Goal: Task Accomplishment & Management: Manage account settings

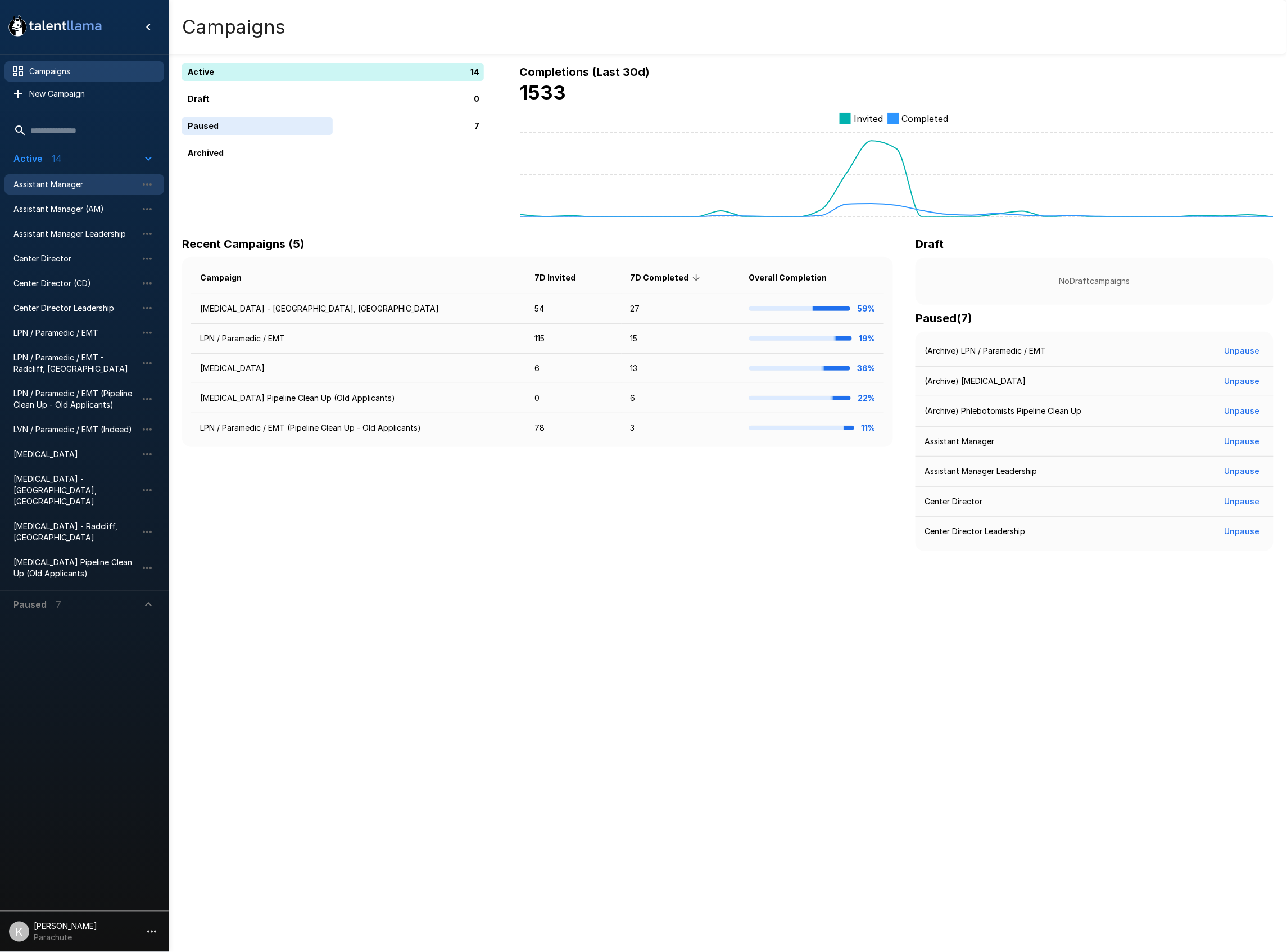
click at [65, 188] on span "Assistant Manager" at bounding box center [75, 184] width 123 height 11
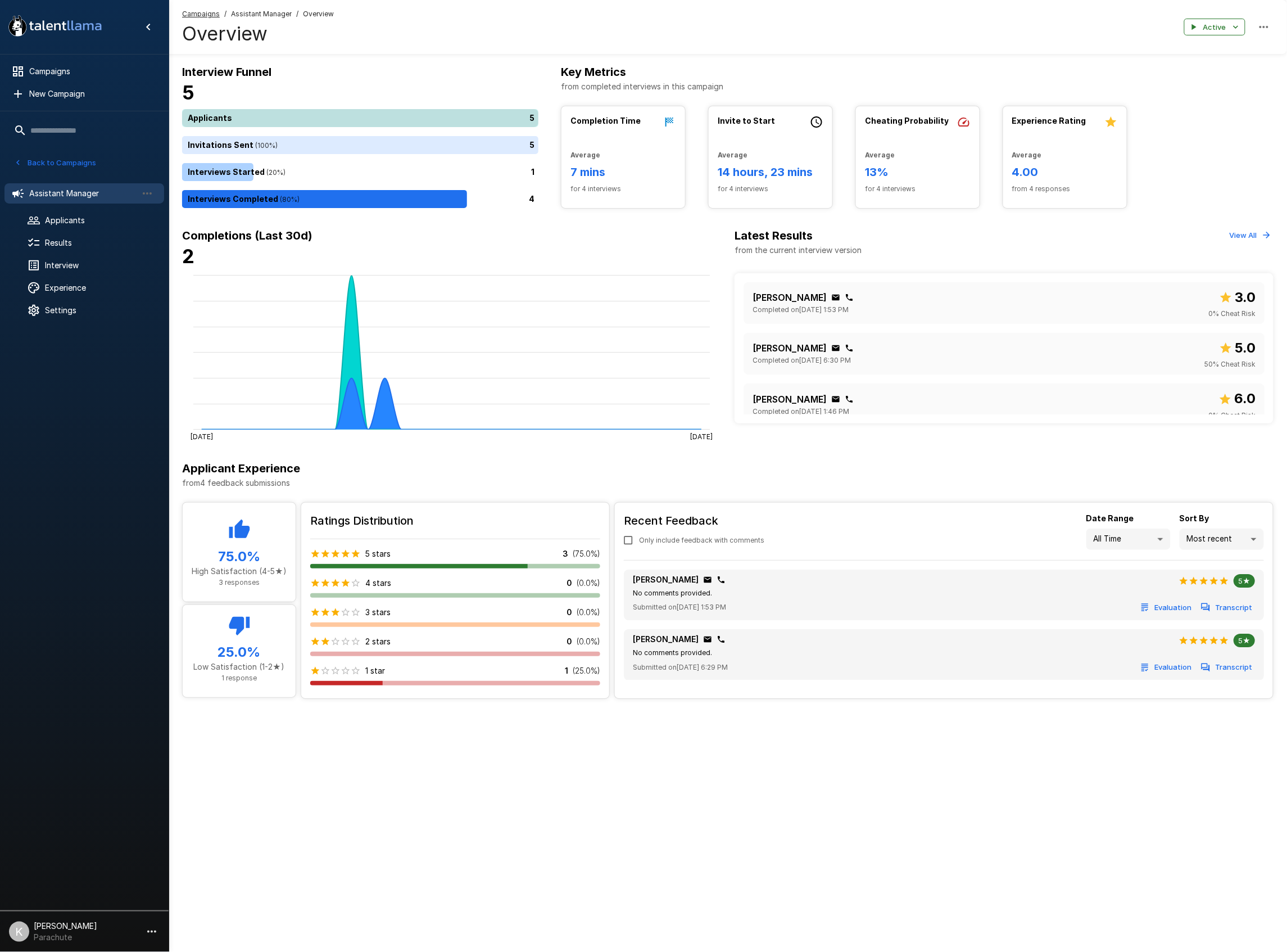
click at [369, 113] on div "5" at bounding box center [362, 118] width 361 height 18
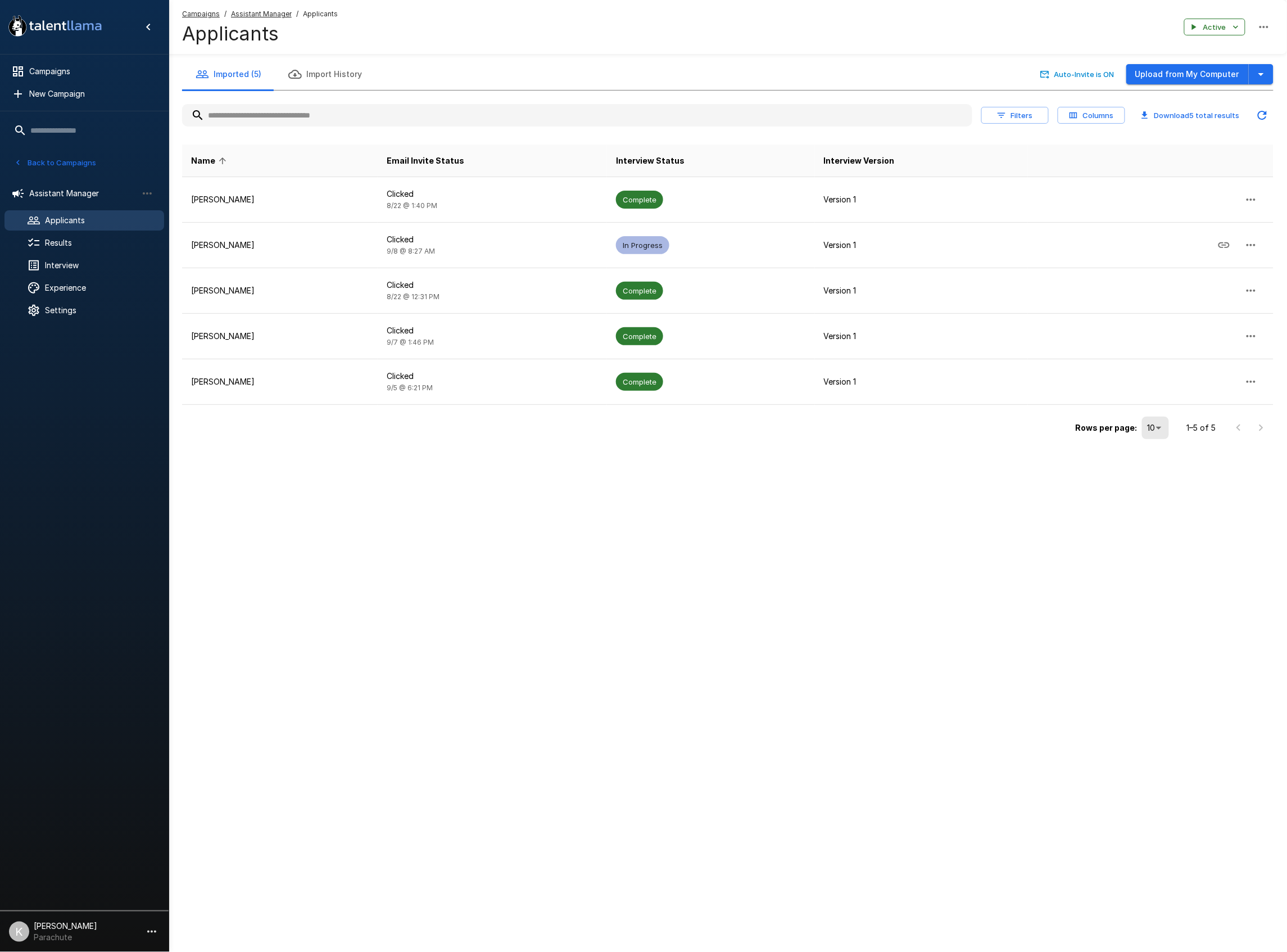
click at [269, 11] on u "Assistant Manager" at bounding box center [261, 13] width 60 height 8
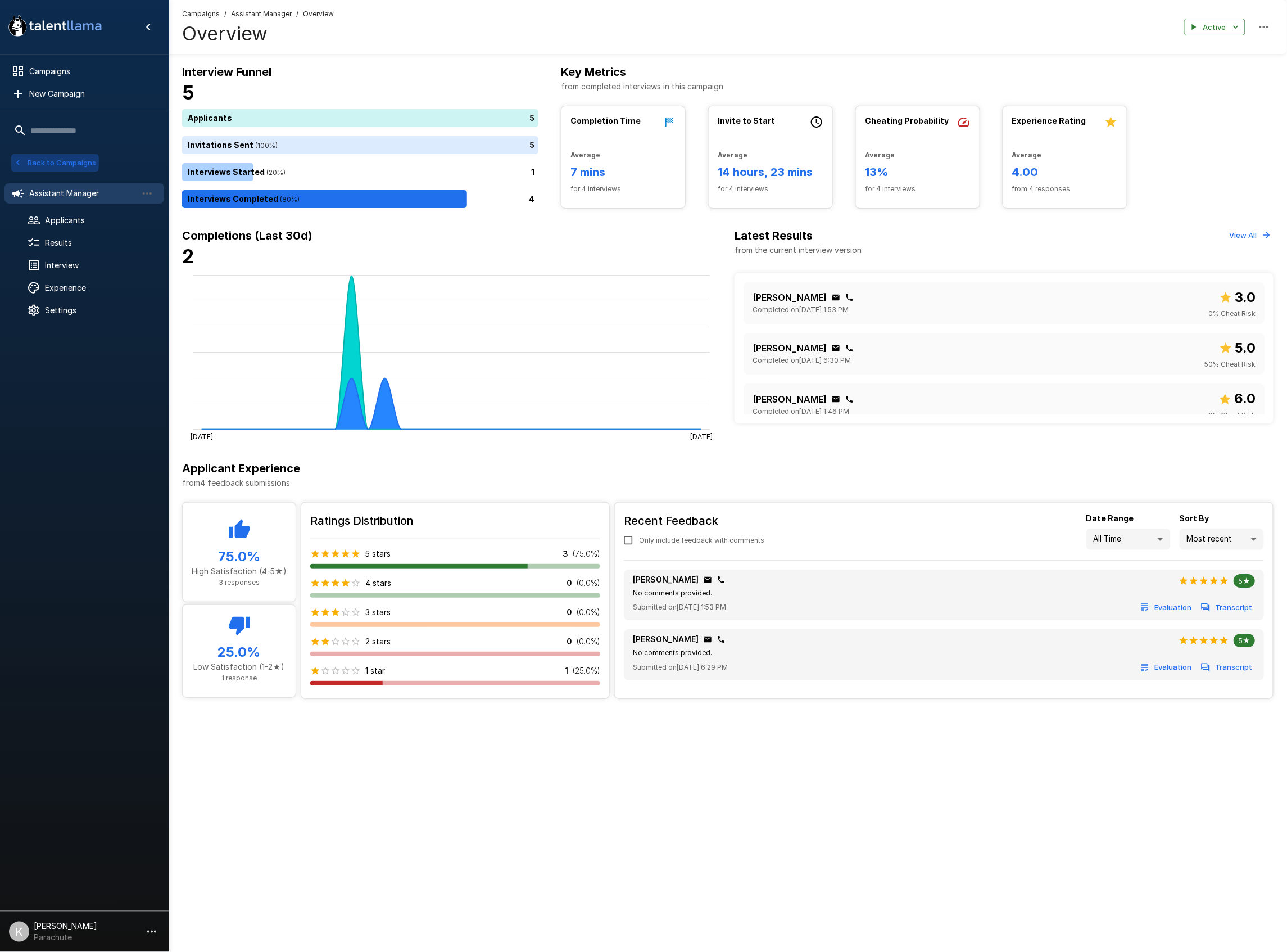
click at [17, 162] on icon "button" at bounding box center [18, 163] width 10 height 10
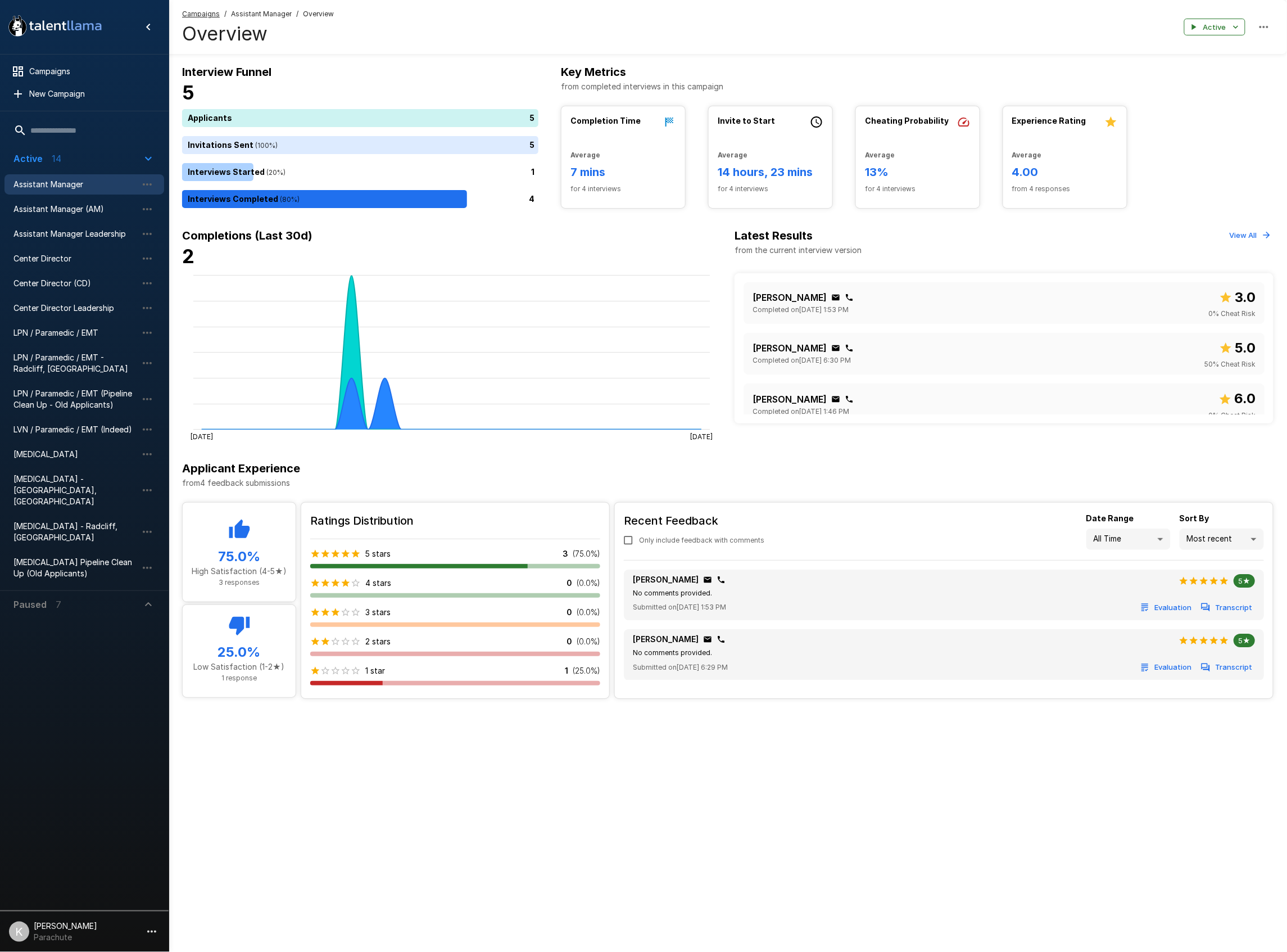
click at [425, 763] on div ".st0{fill:#FFFFFF;} .st1{fill:#76a4ed;} Campaigns New Campaign Active 14 Assist…" at bounding box center [644, 476] width 1287 height 952
click at [79, 228] on div "Assistant Manager Leadership" at bounding box center [84, 234] width 160 height 20
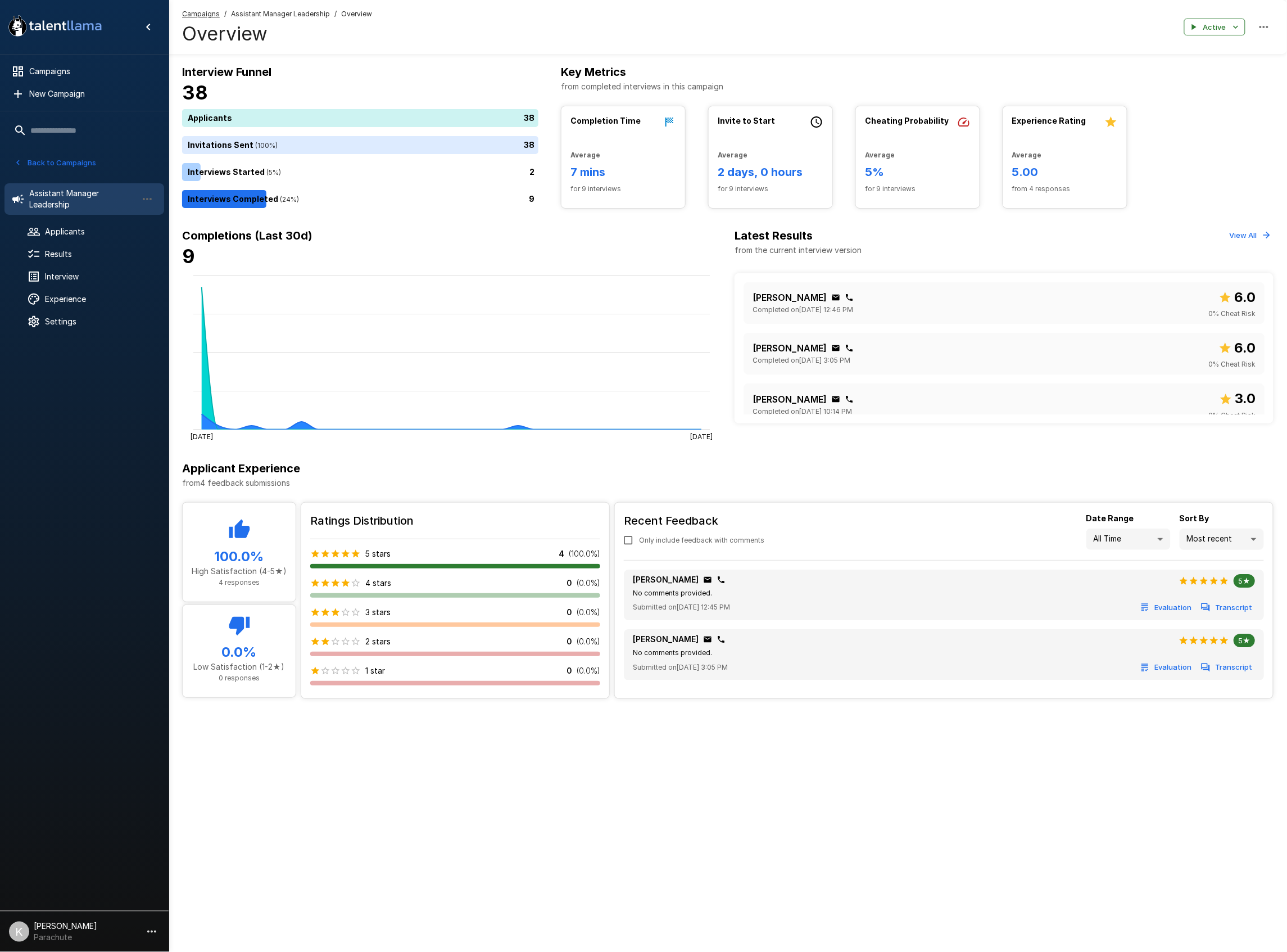
click at [1270, 27] on icon "button" at bounding box center [1263, 27] width 13 height 13
click at [1270, 27] on div at bounding box center [644, 476] width 1287 height 952
click at [1260, 235] on button "View All" at bounding box center [1250, 235] width 46 height 17
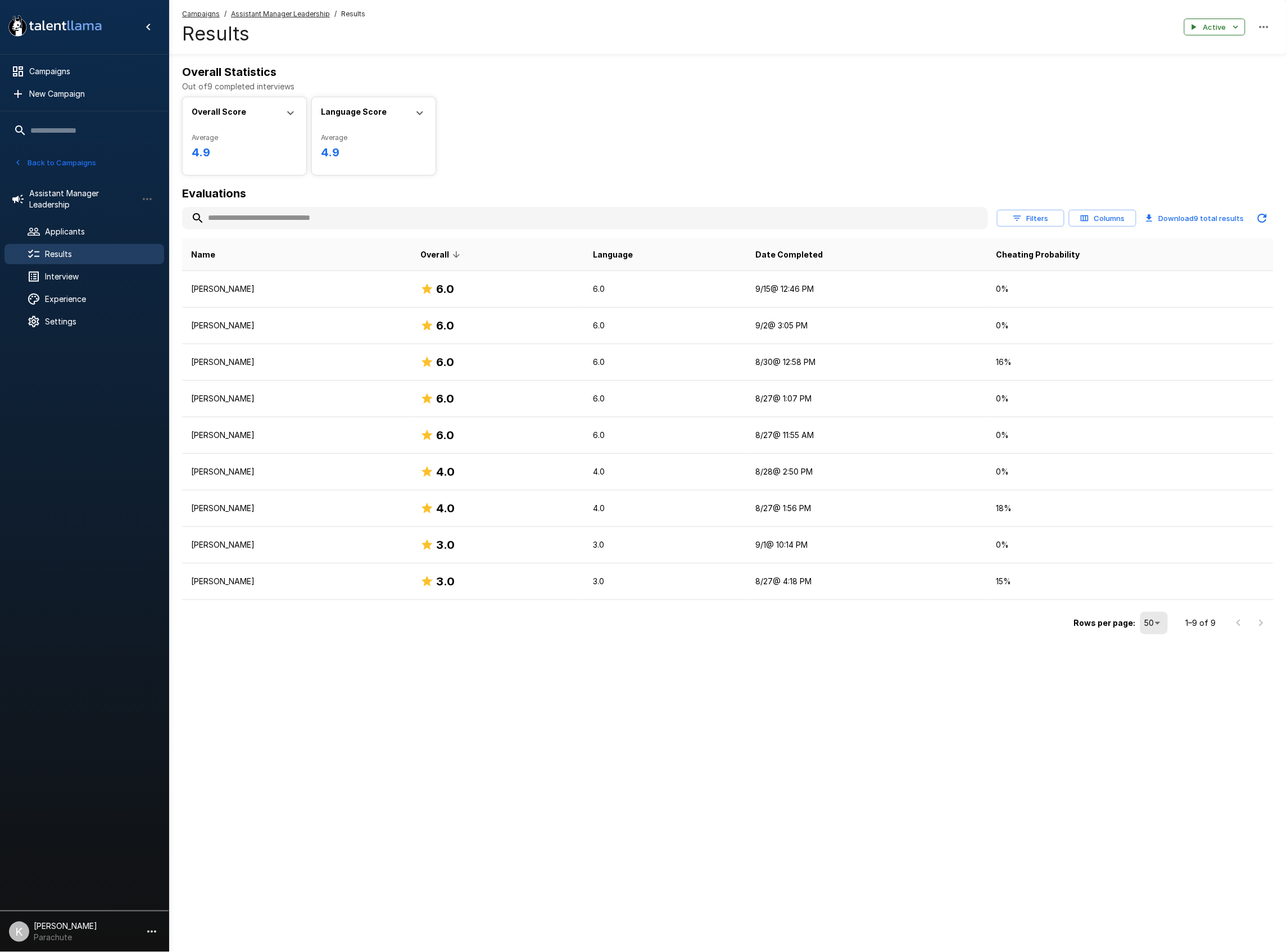
click at [270, 13] on u "Assistant Manager Leadership" at bounding box center [280, 13] width 99 height 8
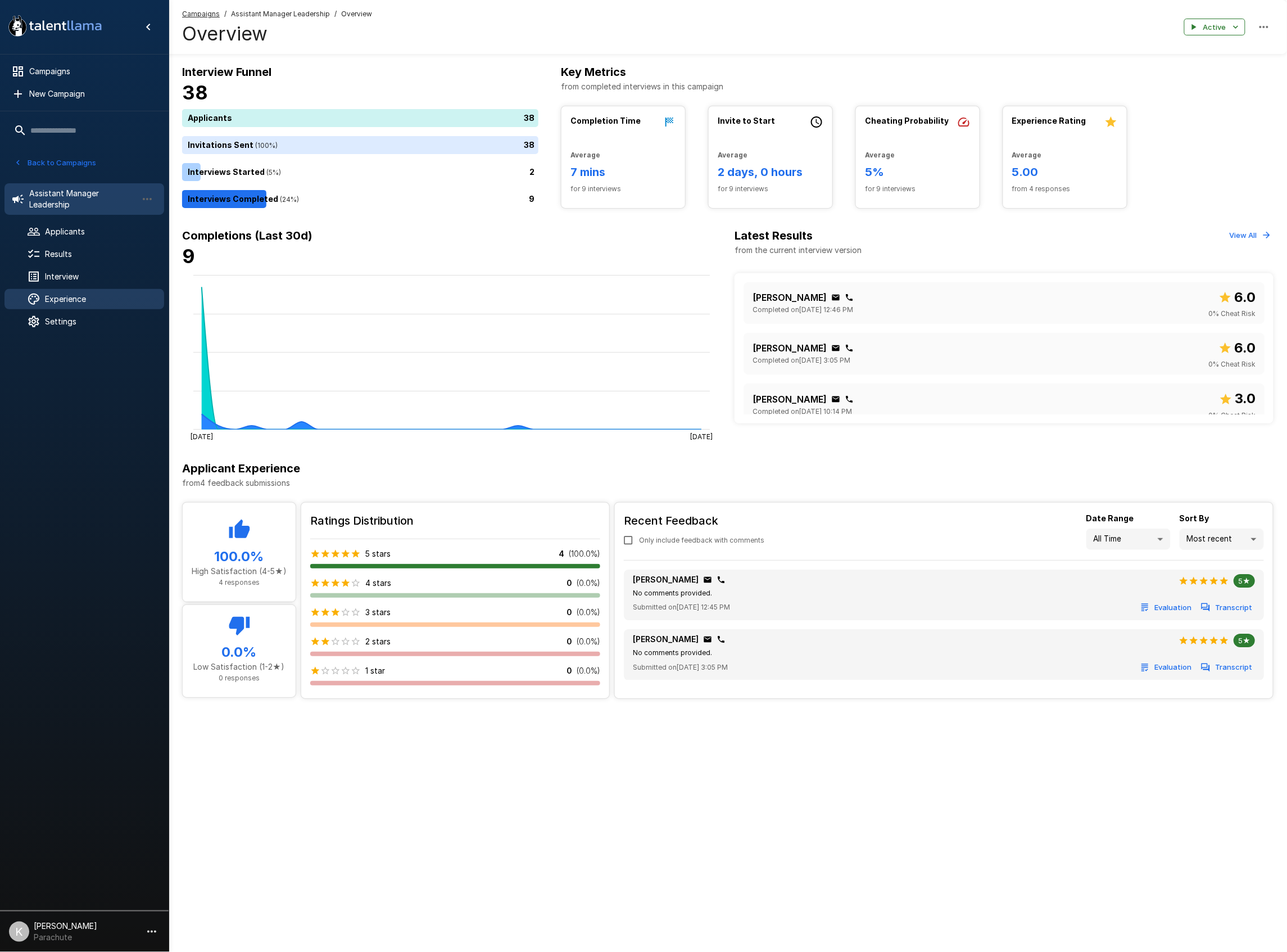
click at [75, 300] on span "Experience" at bounding box center [100, 299] width 110 height 11
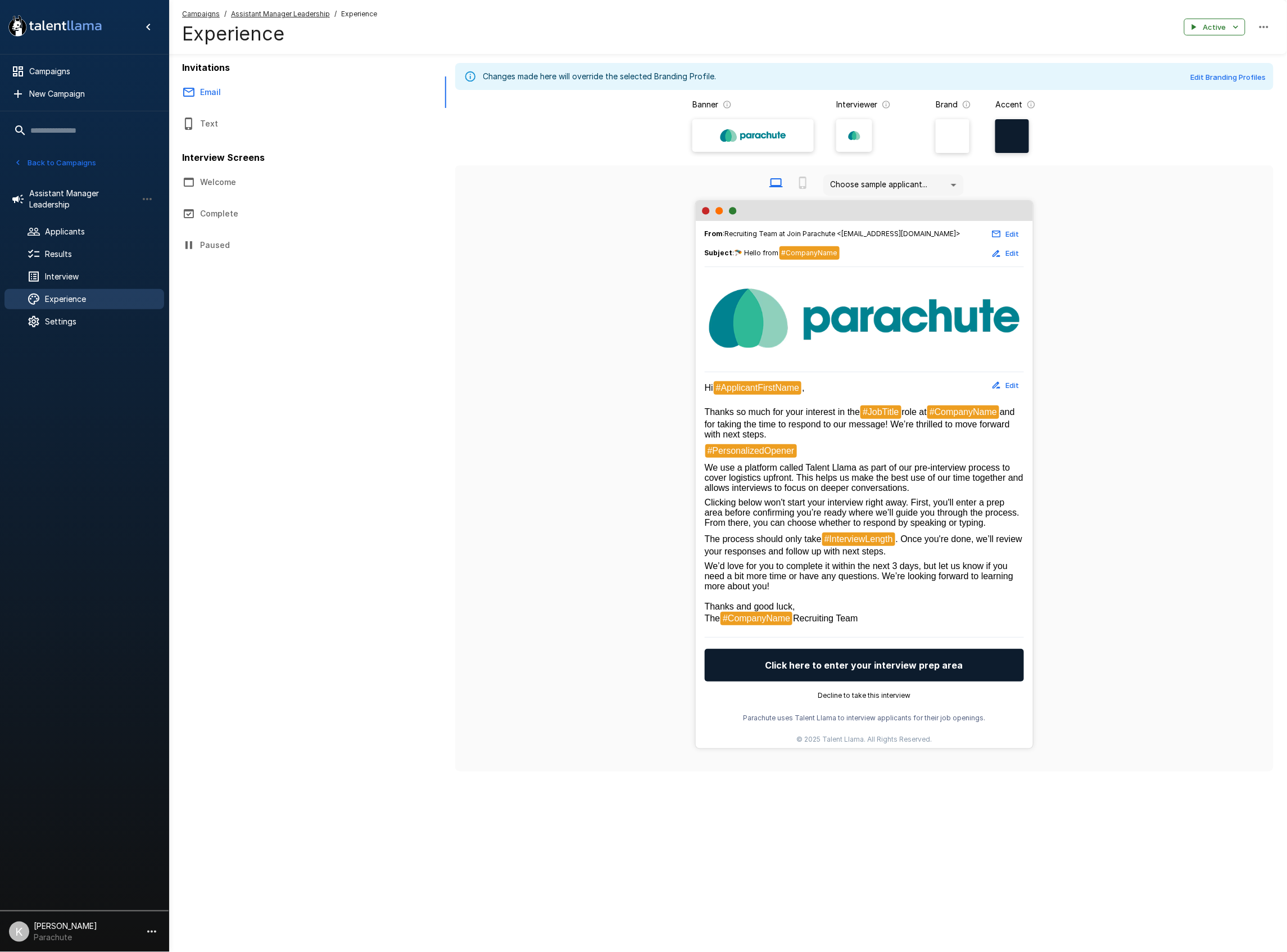
click at [57, 164] on button "Back to Campaigns" at bounding box center [55, 162] width 88 height 17
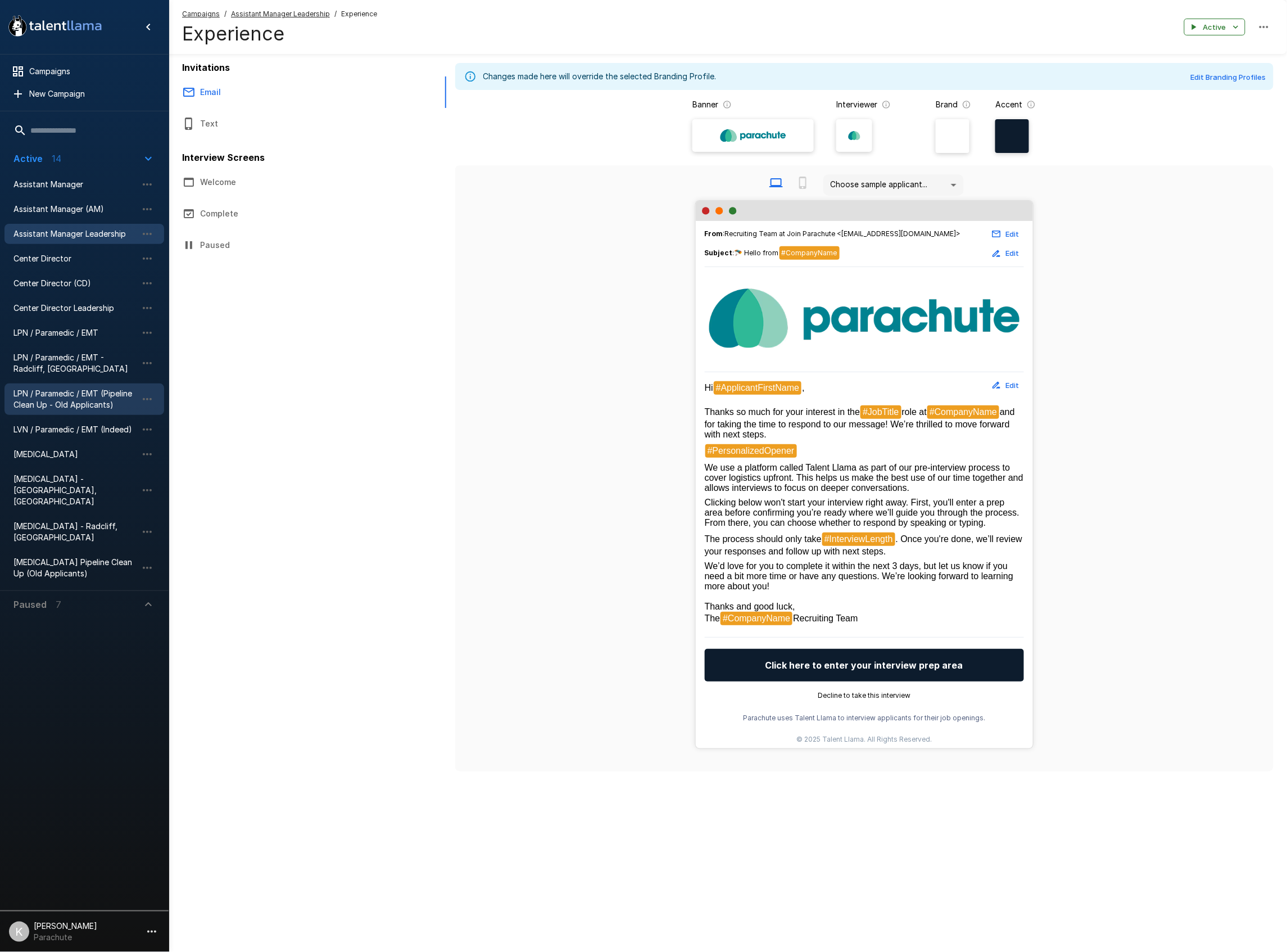
click at [62, 399] on span "LPN / Paramedic / EMT (Pipeline Clean Up - Old Applicants)" at bounding box center [75, 399] width 123 height 22
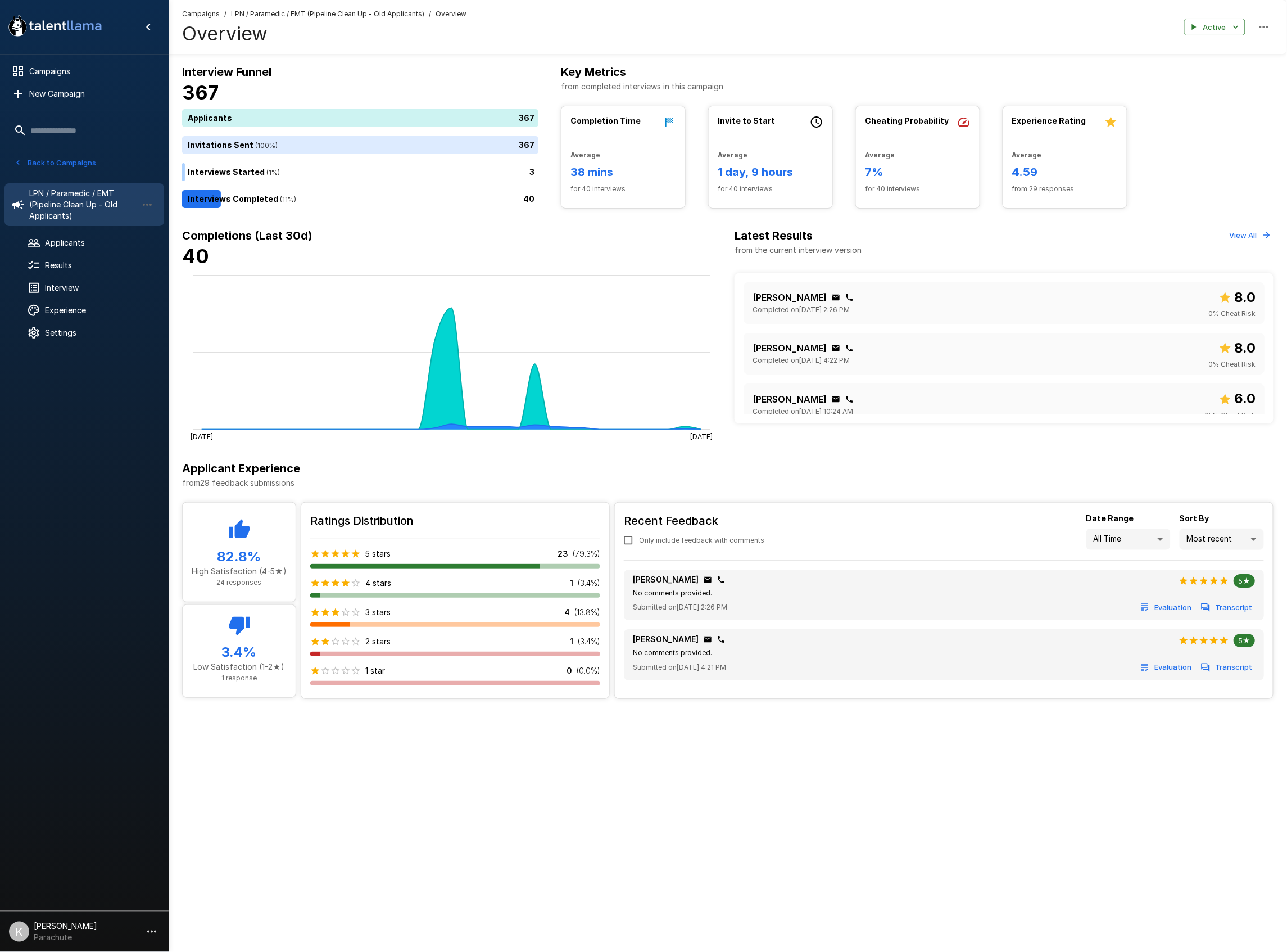
click at [57, 160] on button "Back to Campaigns" at bounding box center [55, 162] width 88 height 17
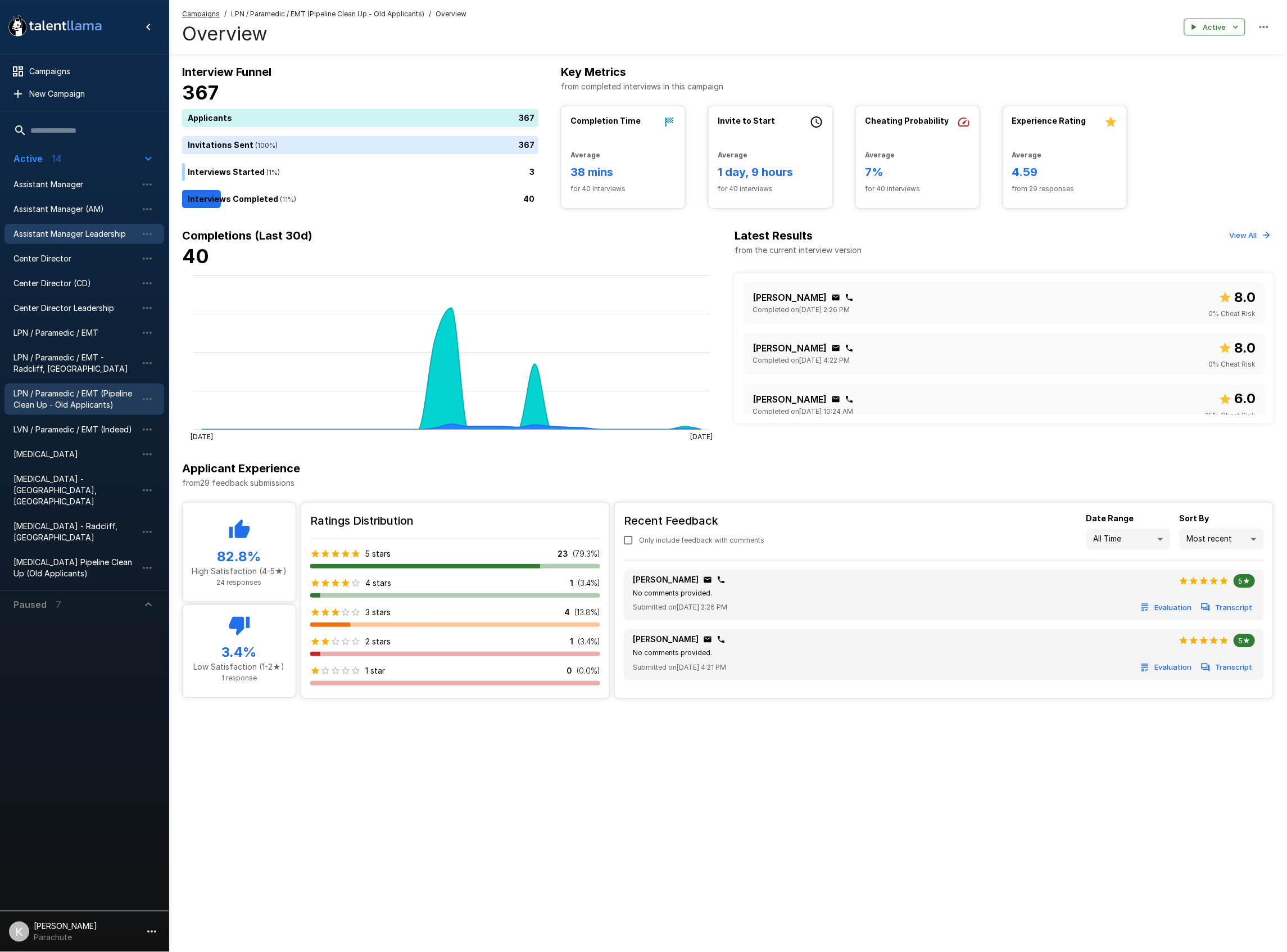
click at [60, 228] on div "Assistant Manager Leadership" at bounding box center [84, 234] width 160 height 20
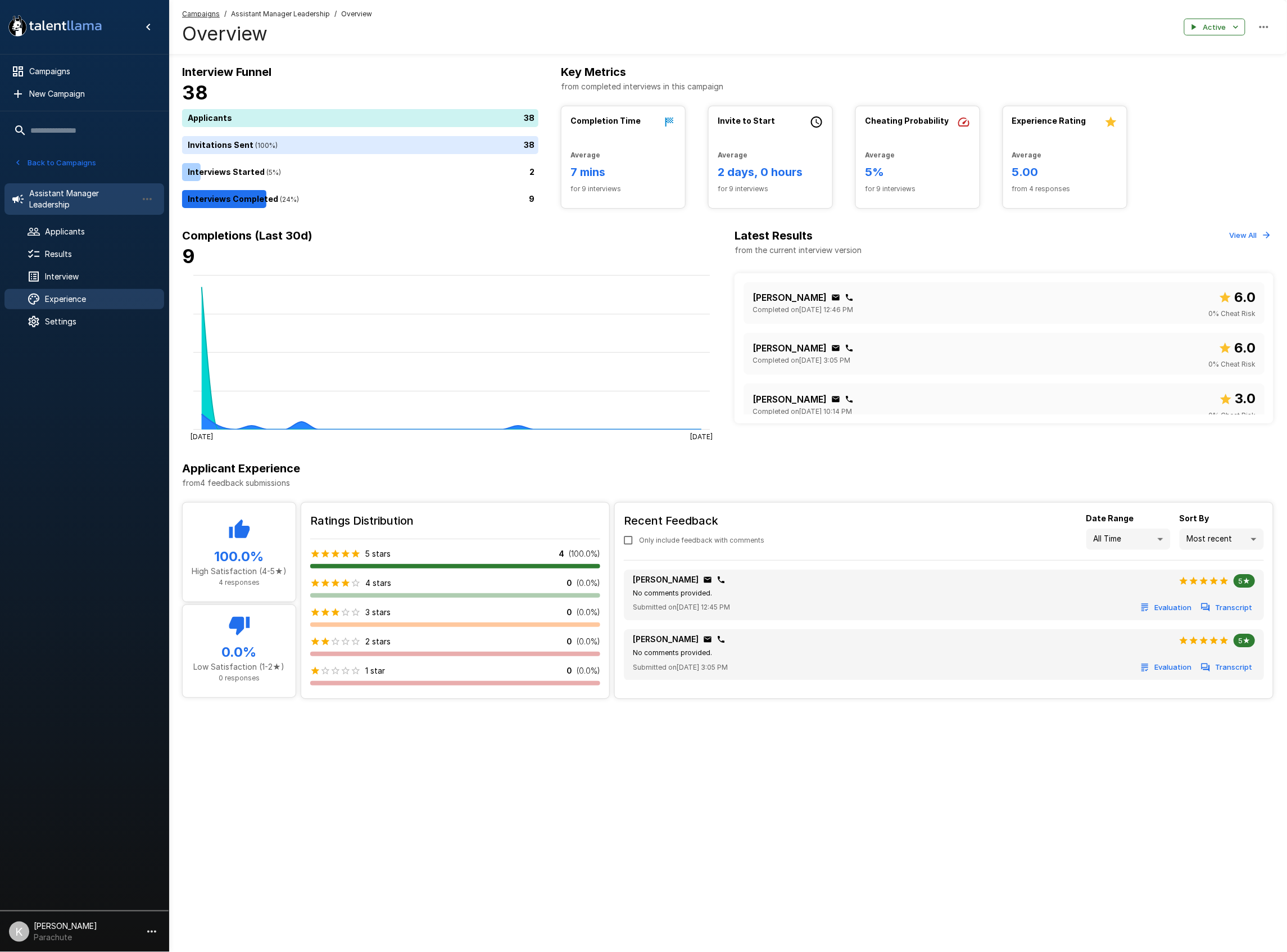
click at [75, 300] on span "Experience" at bounding box center [100, 299] width 110 height 11
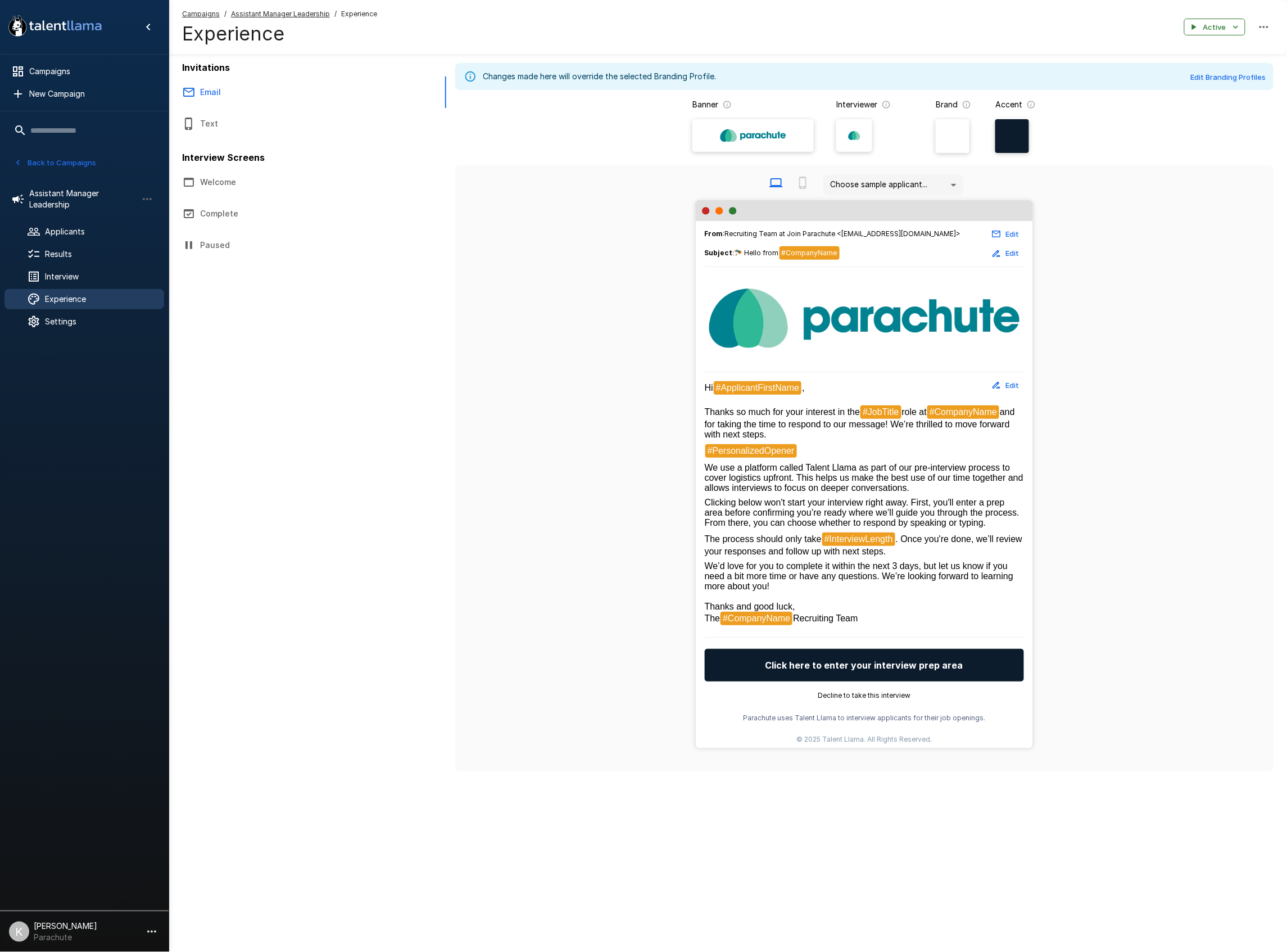
click at [1003, 390] on button "Edit" at bounding box center [1006, 385] width 36 height 17
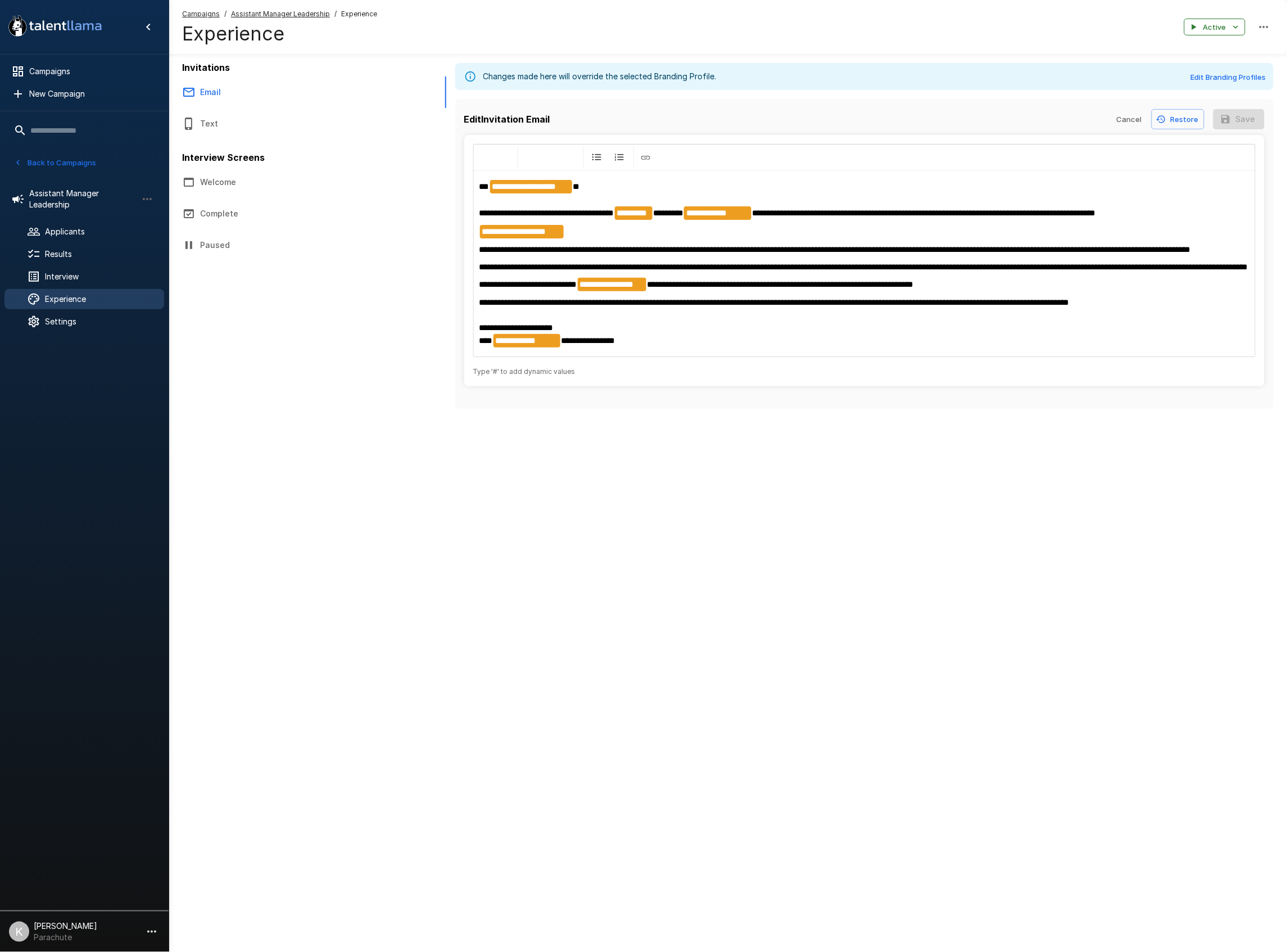
click at [572, 230] on p "**********" at bounding box center [865, 232] width 771 height 14
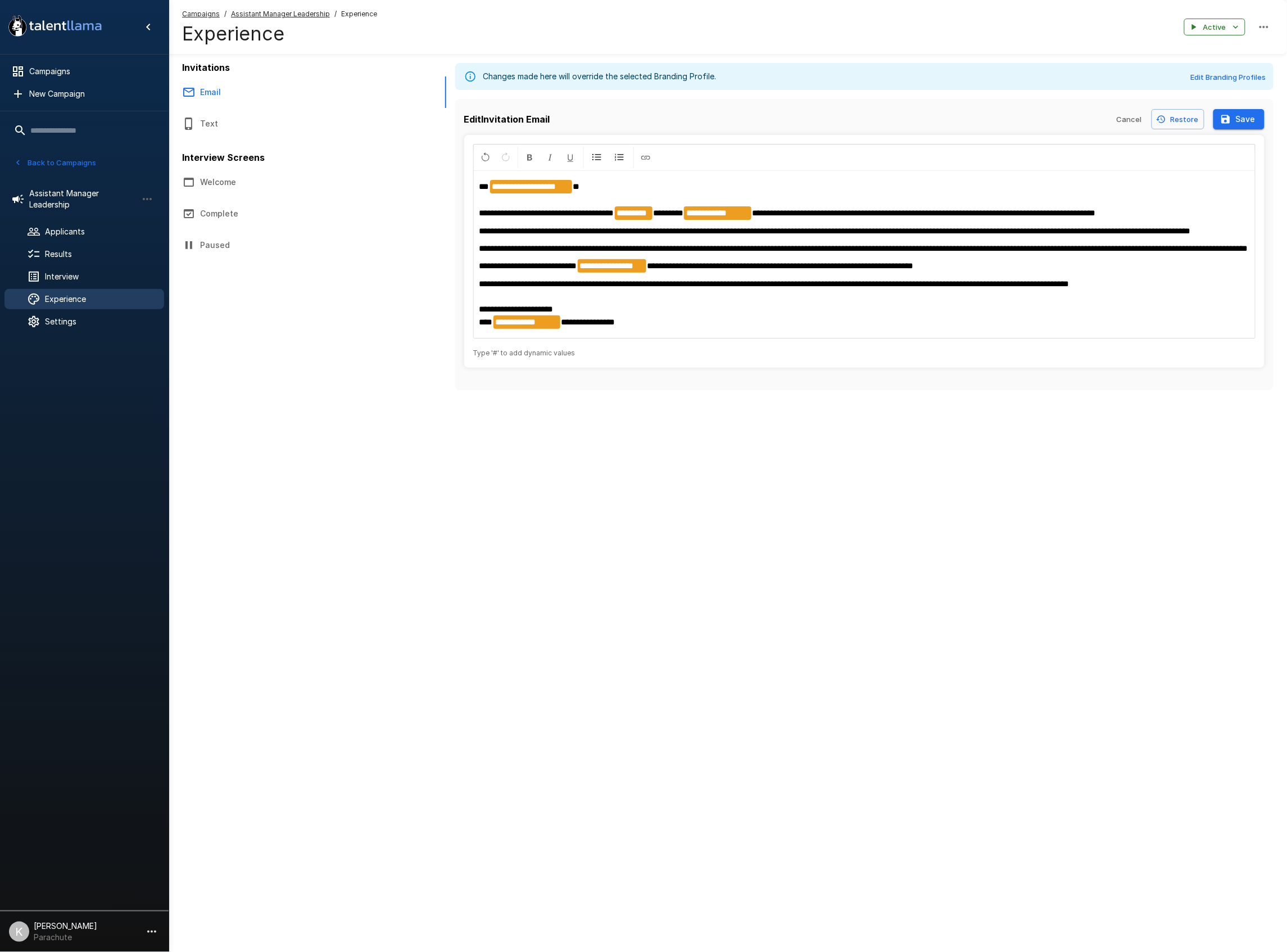
click at [587, 237] on p "**********" at bounding box center [865, 231] width 771 height 12
click at [574, 252] on span "**********" at bounding box center [864, 248] width 769 height 8
click at [575, 254] on p "**********" at bounding box center [865, 248] width 771 height 12
click at [560, 270] on span "**********" at bounding box center [528, 265] width 98 height 8
click at [553, 288] on span "**********" at bounding box center [774, 283] width 590 height 8
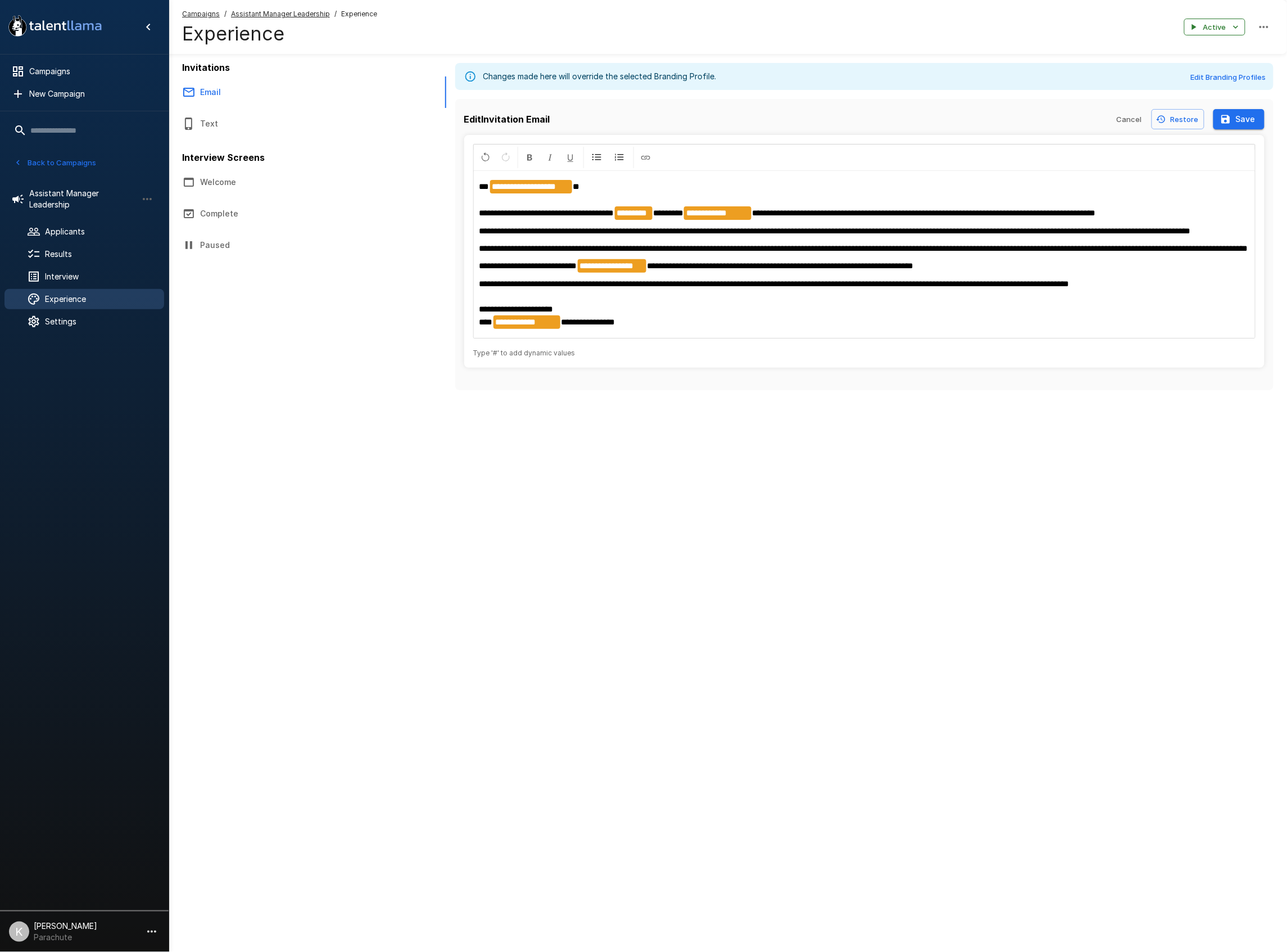
click at [1235, 123] on button "Save" at bounding box center [1239, 119] width 51 height 21
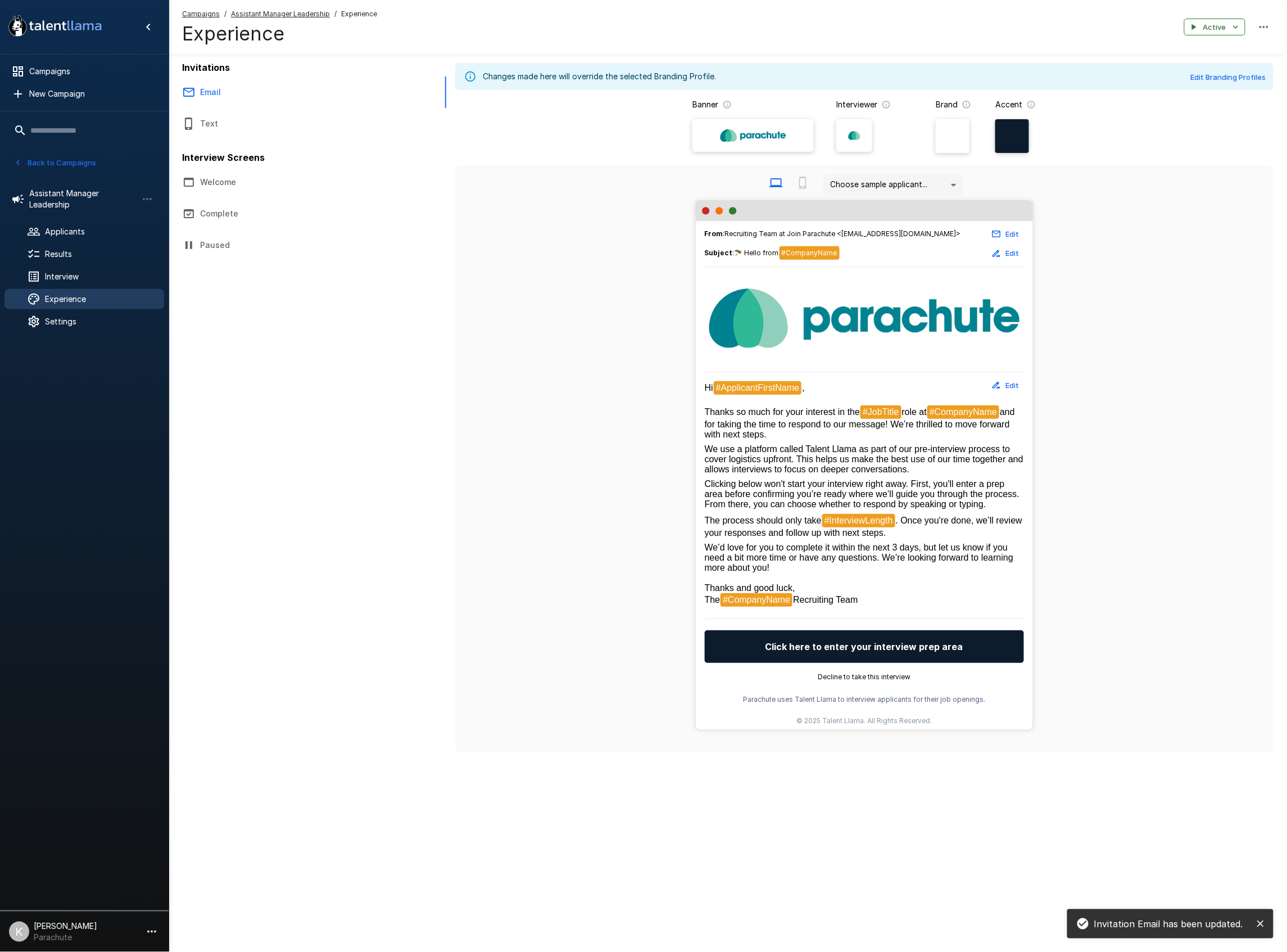
click at [210, 117] on button "Text" at bounding box center [270, 124] width 202 height 32
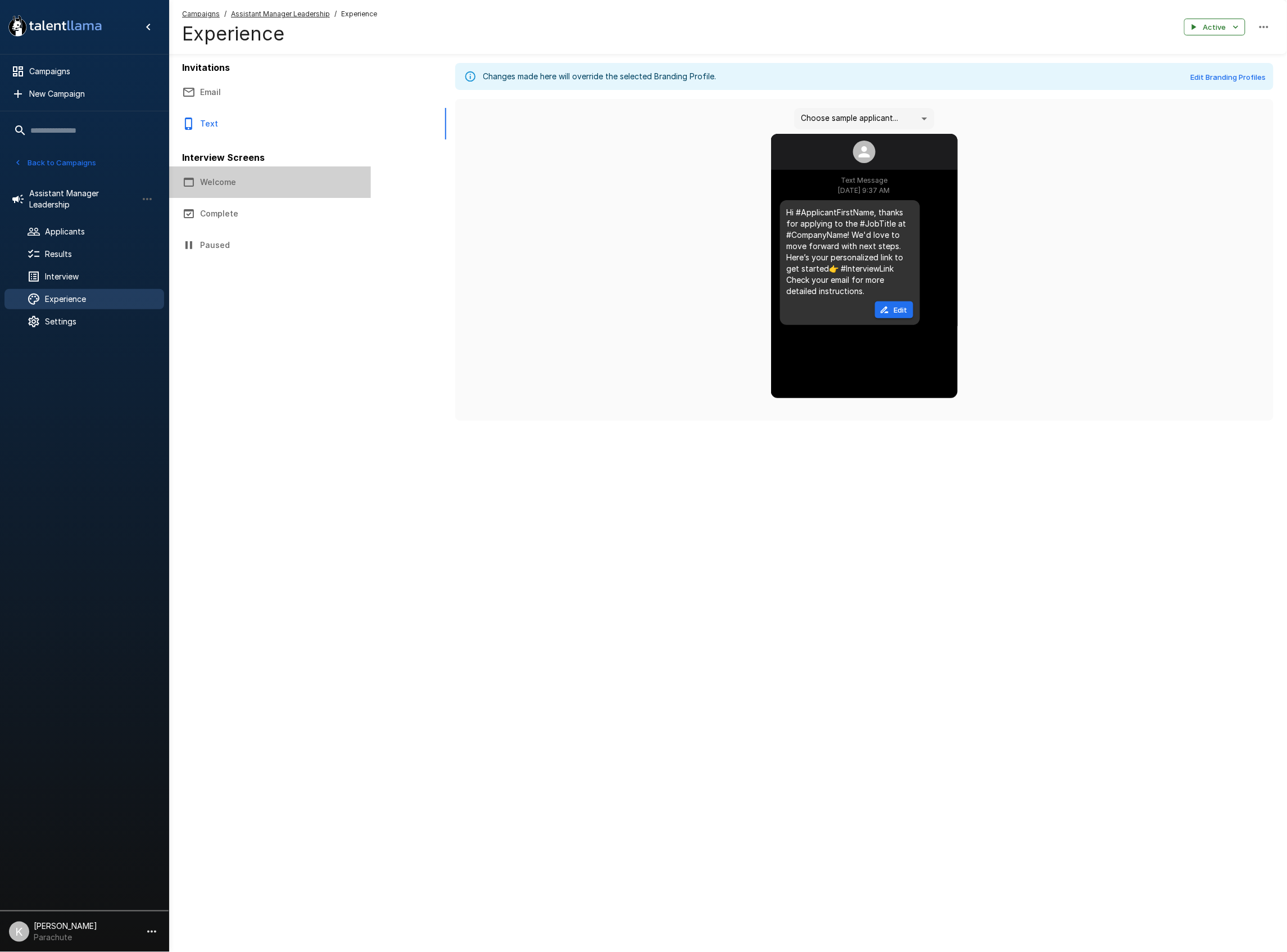
click at [223, 177] on button "Welcome" at bounding box center [270, 183] width 202 height 32
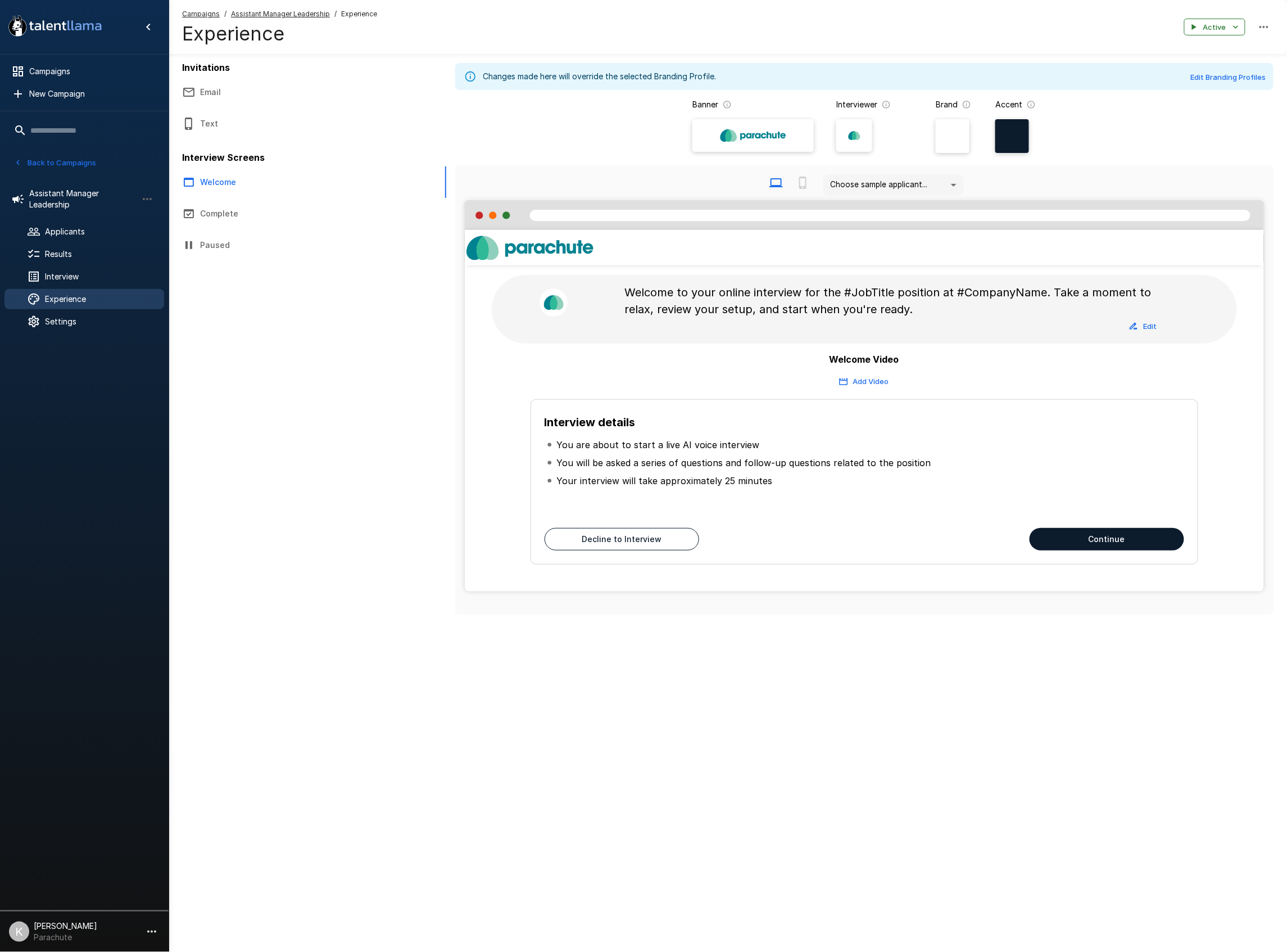
click at [224, 223] on button "Complete" at bounding box center [270, 214] width 202 height 32
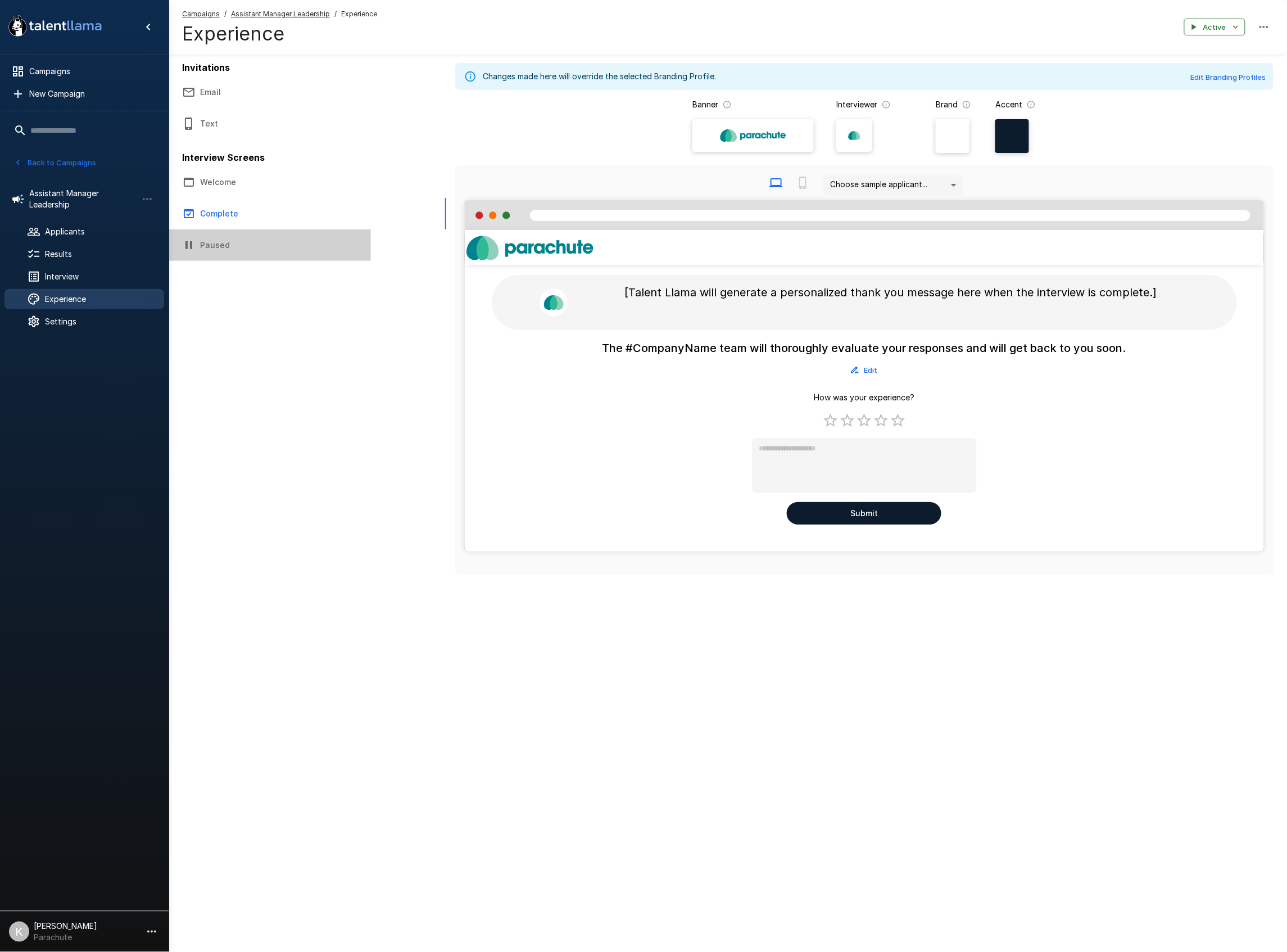
click at [214, 247] on button "Paused" at bounding box center [270, 245] width 202 height 32
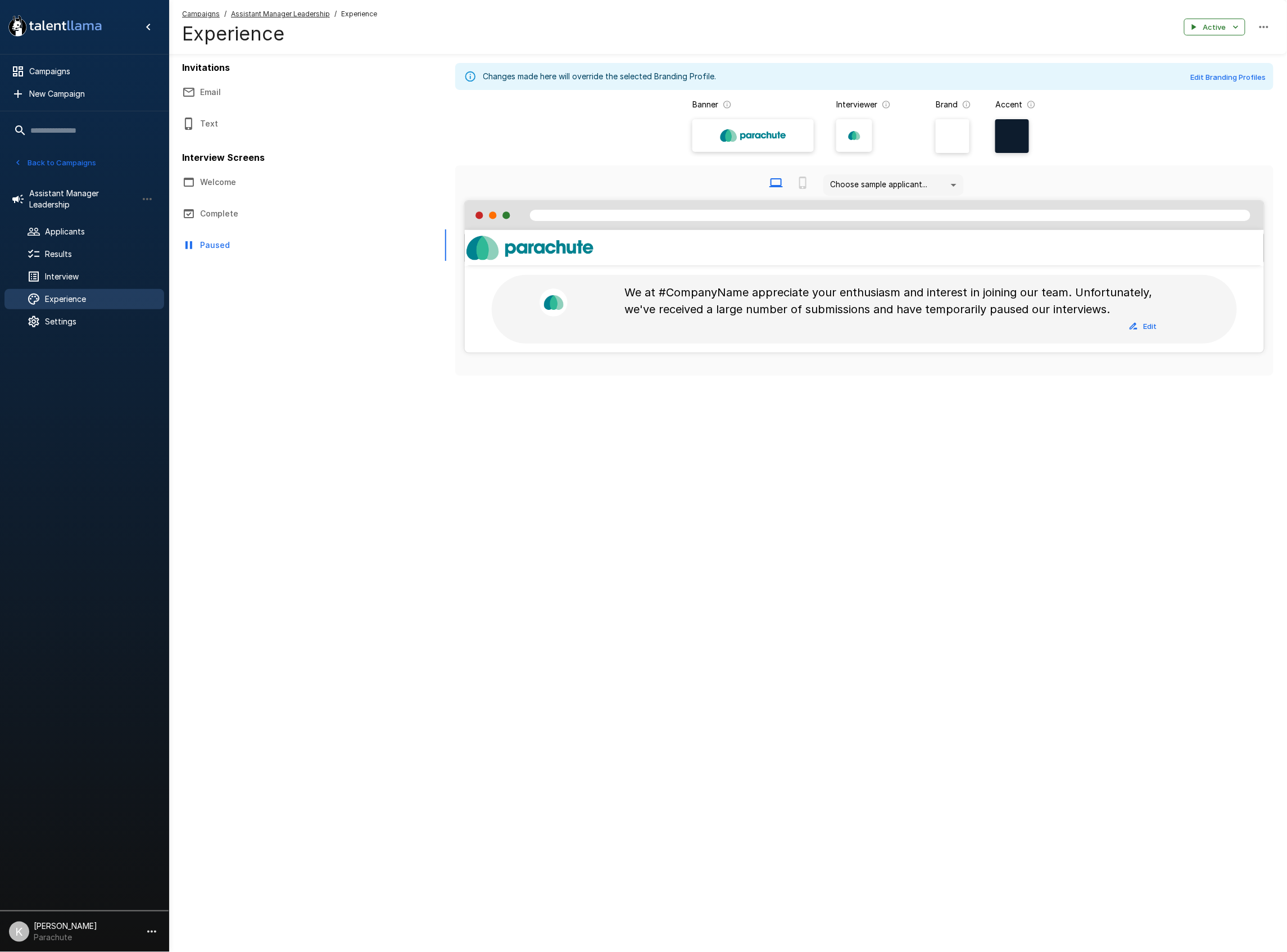
click at [263, 10] on u "Assistant Manager Leadership" at bounding box center [280, 13] width 99 height 8
click at [263, 9] on span "Assistant Manager Leadership" at bounding box center [280, 14] width 99 height 11
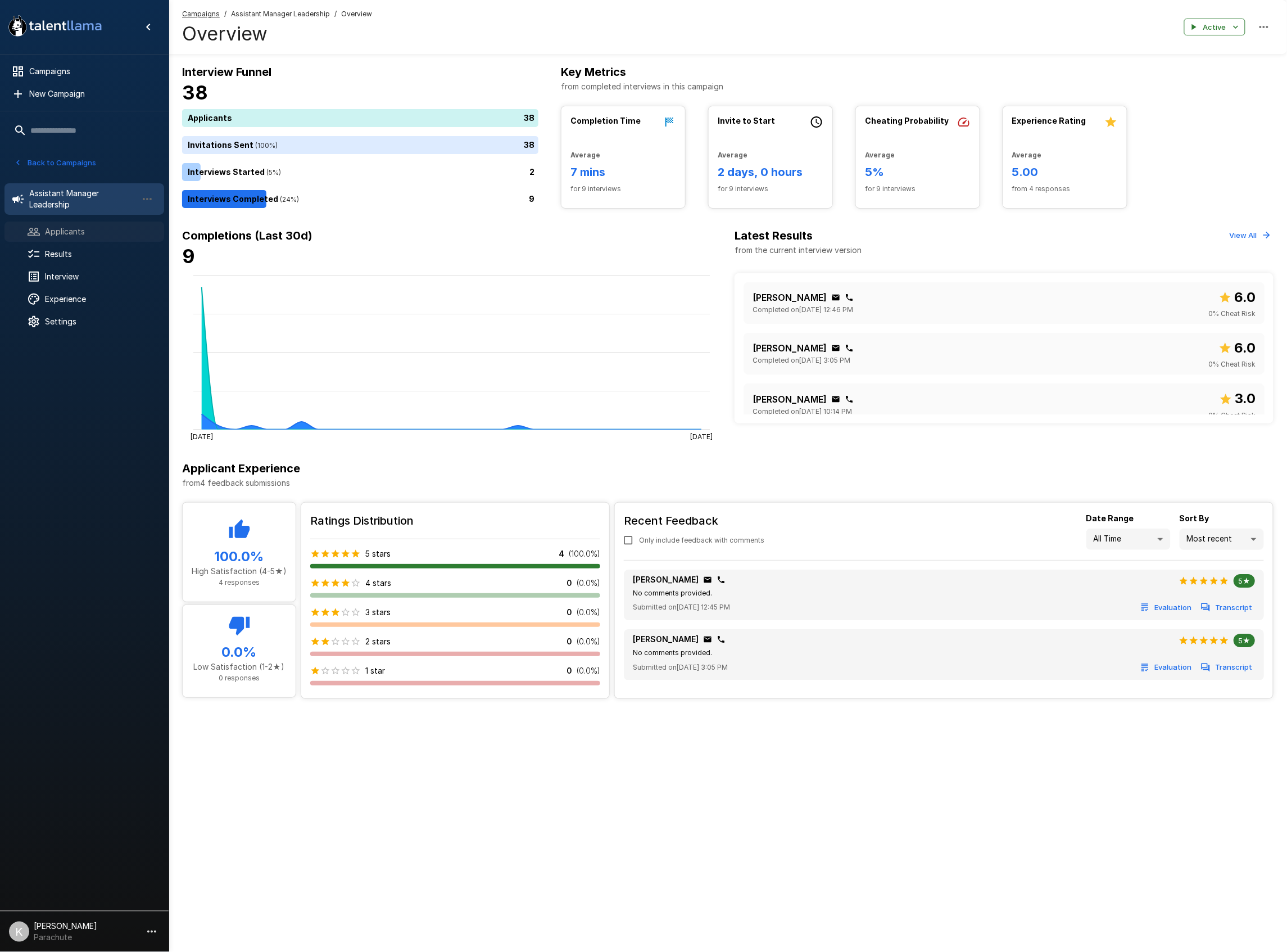
click at [78, 234] on span "Applicants" at bounding box center [100, 231] width 110 height 11
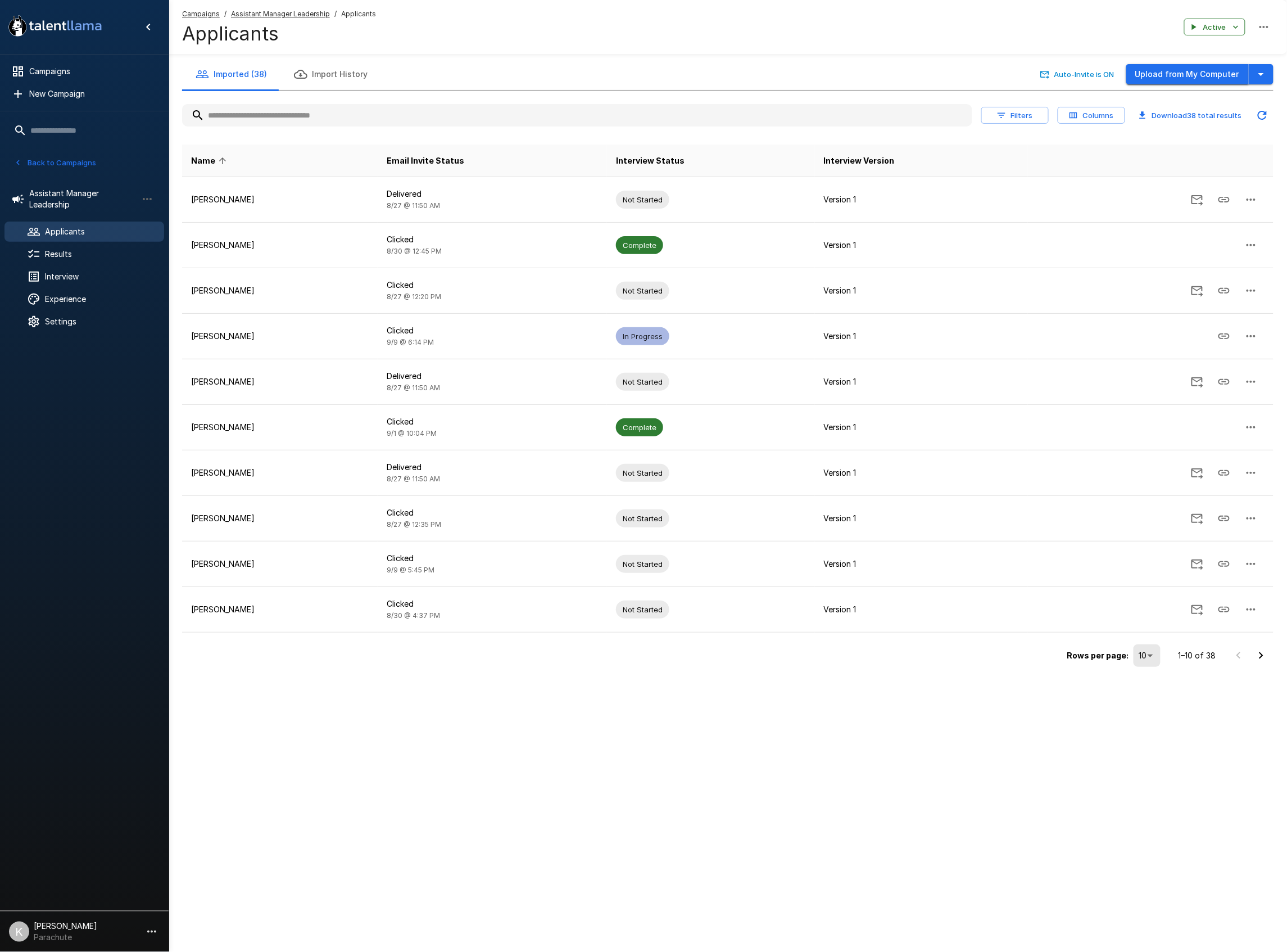
click at [1215, 79] on button "Upload from My Computer" at bounding box center [1187, 74] width 123 height 21
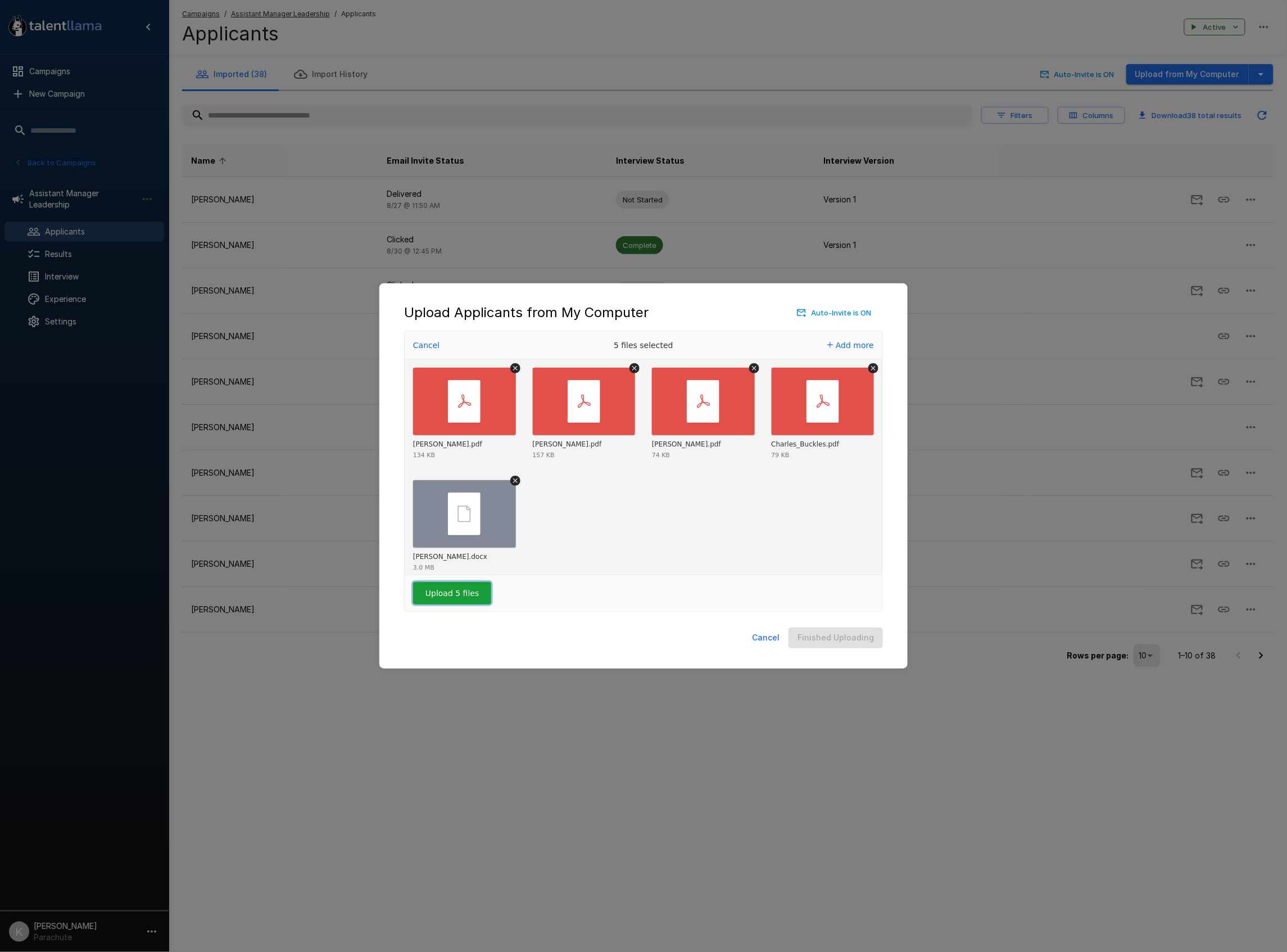
click at [468, 596] on button "Upload 5 files" at bounding box center [452, 593] width 78 height 22
click at [829, 633] on button "Finished Uploading" at bounding box center [836, 637] width 95 height 21
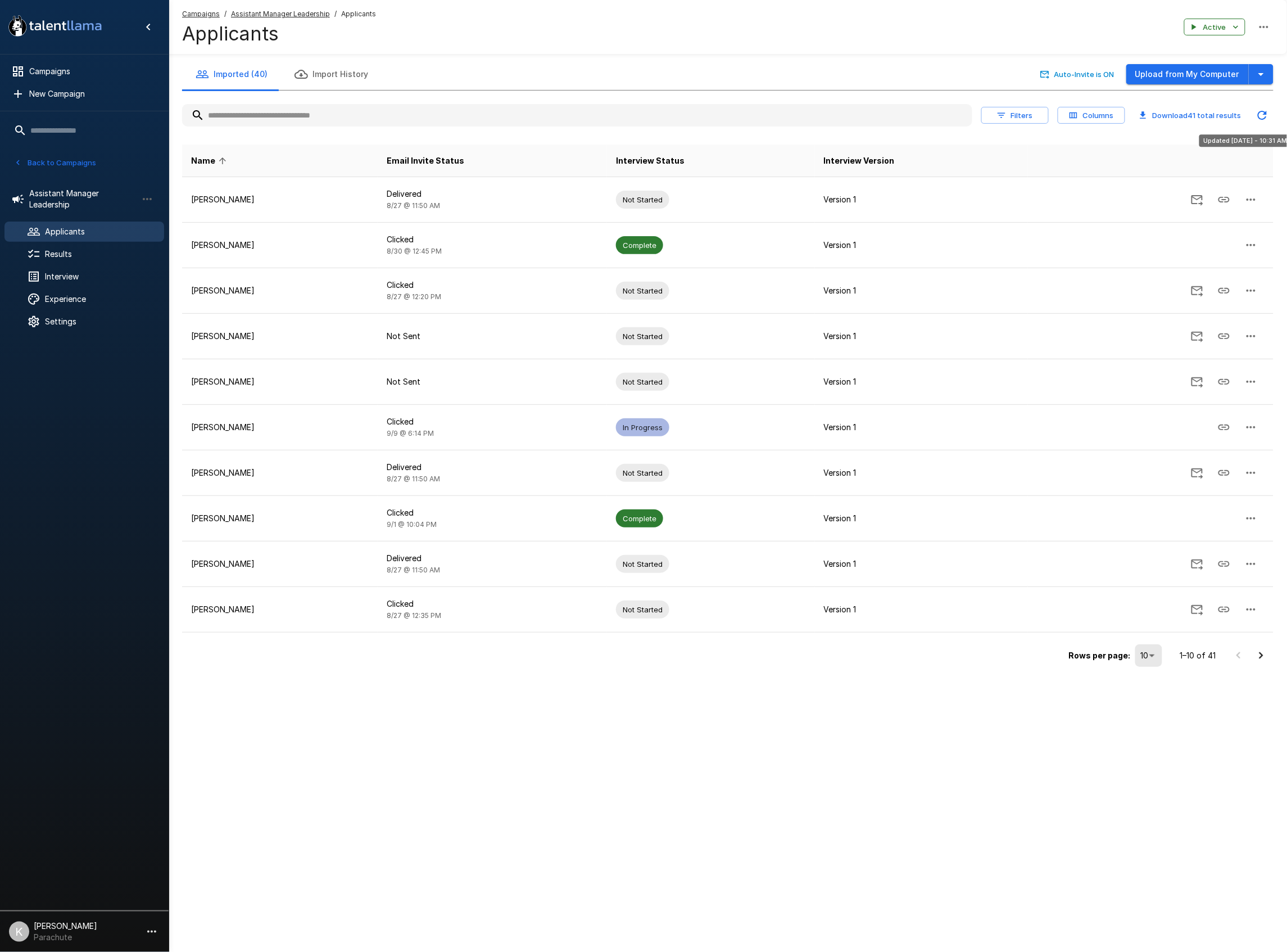
click at [1262, 116] on icon "Updated Today - 10:31 AM" at bounding box center [1262, 115] width 13 height 13
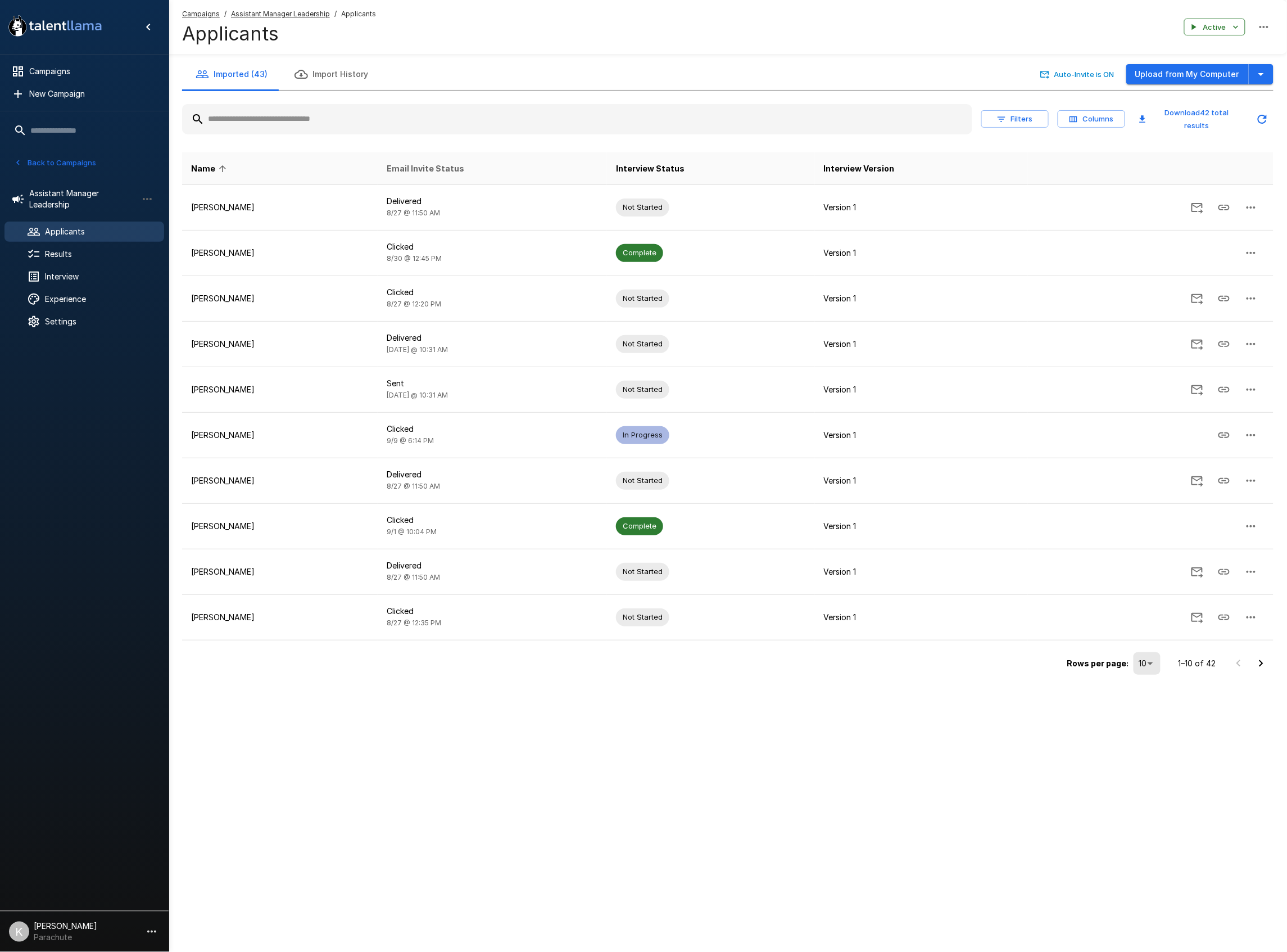
click at [464, 162] on span "Email Invite Status" at bounding box center [425, 169] width 78 height 13
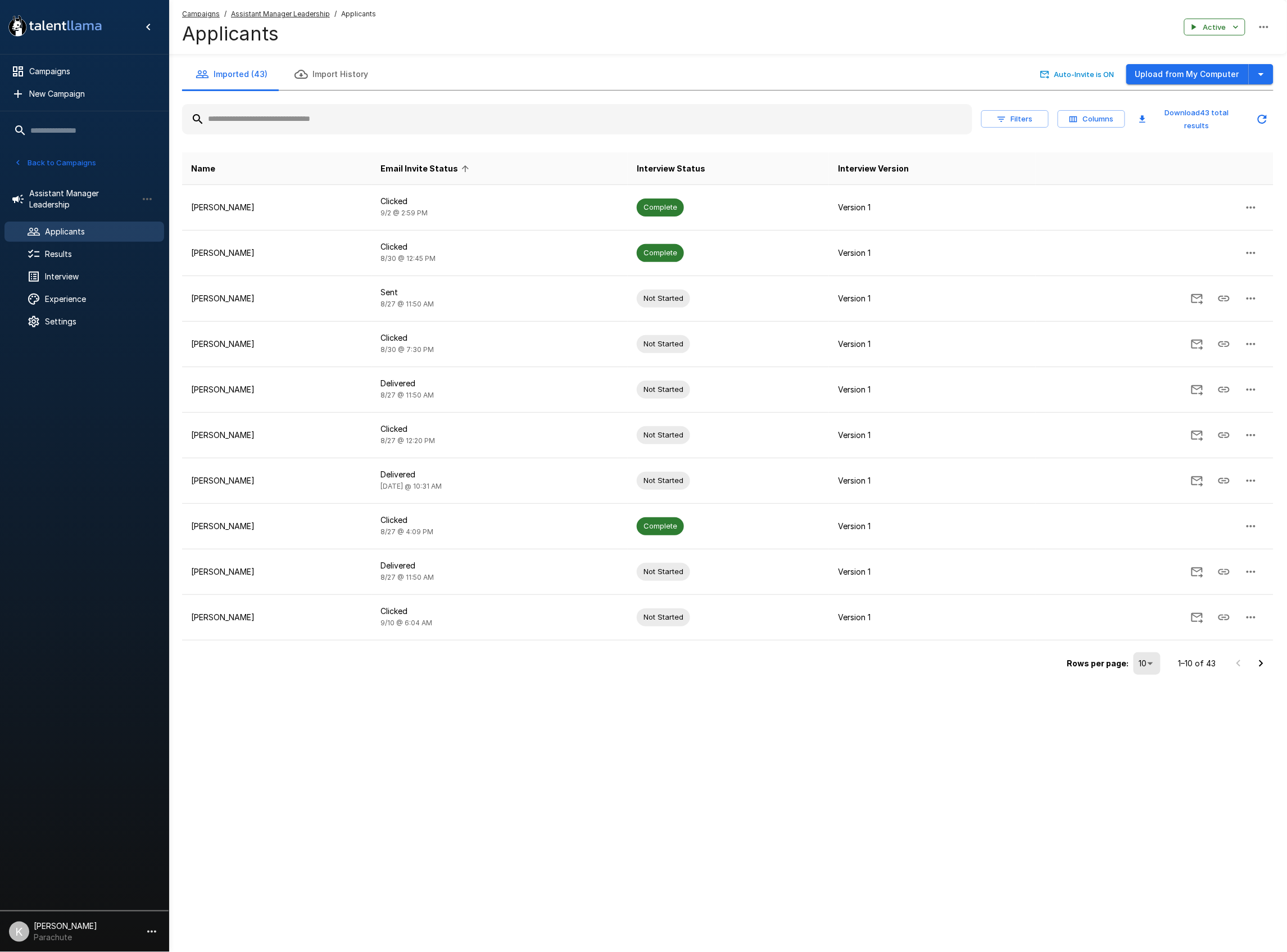
click at [468, 162] on span "Email Invite Status" at bounding box center [426, 169] width 92 height 13
click at [73, 228] on span "Applicants" at bounding box center [100, 231] width 110 height 11
click at [67, 296] on span "Experience" at bounding box center [100, 299] width 110 height 11
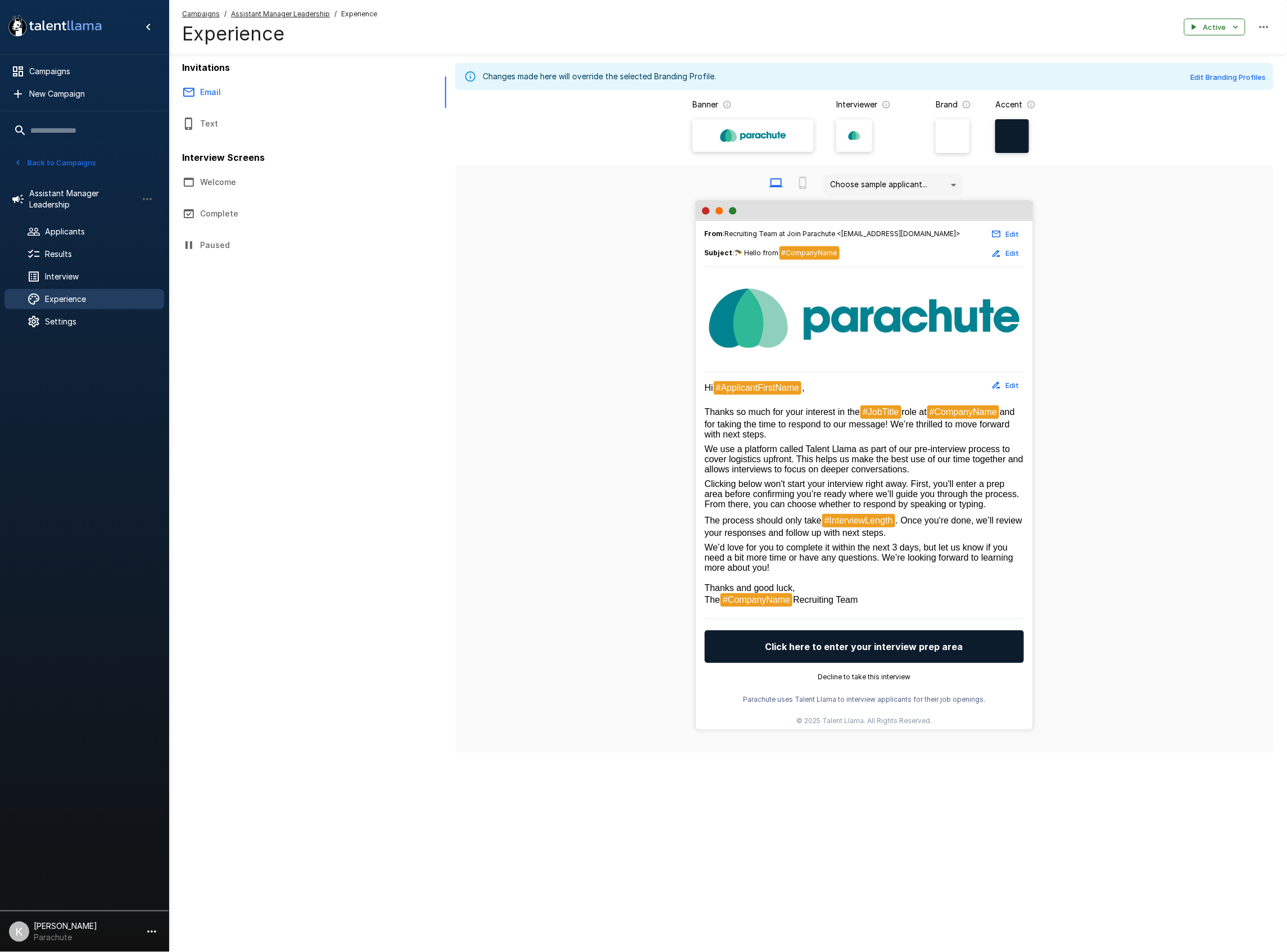
click at [57, 158] on button "Back to Campaigns" at bounding box center [55, 162] width 88 height 17
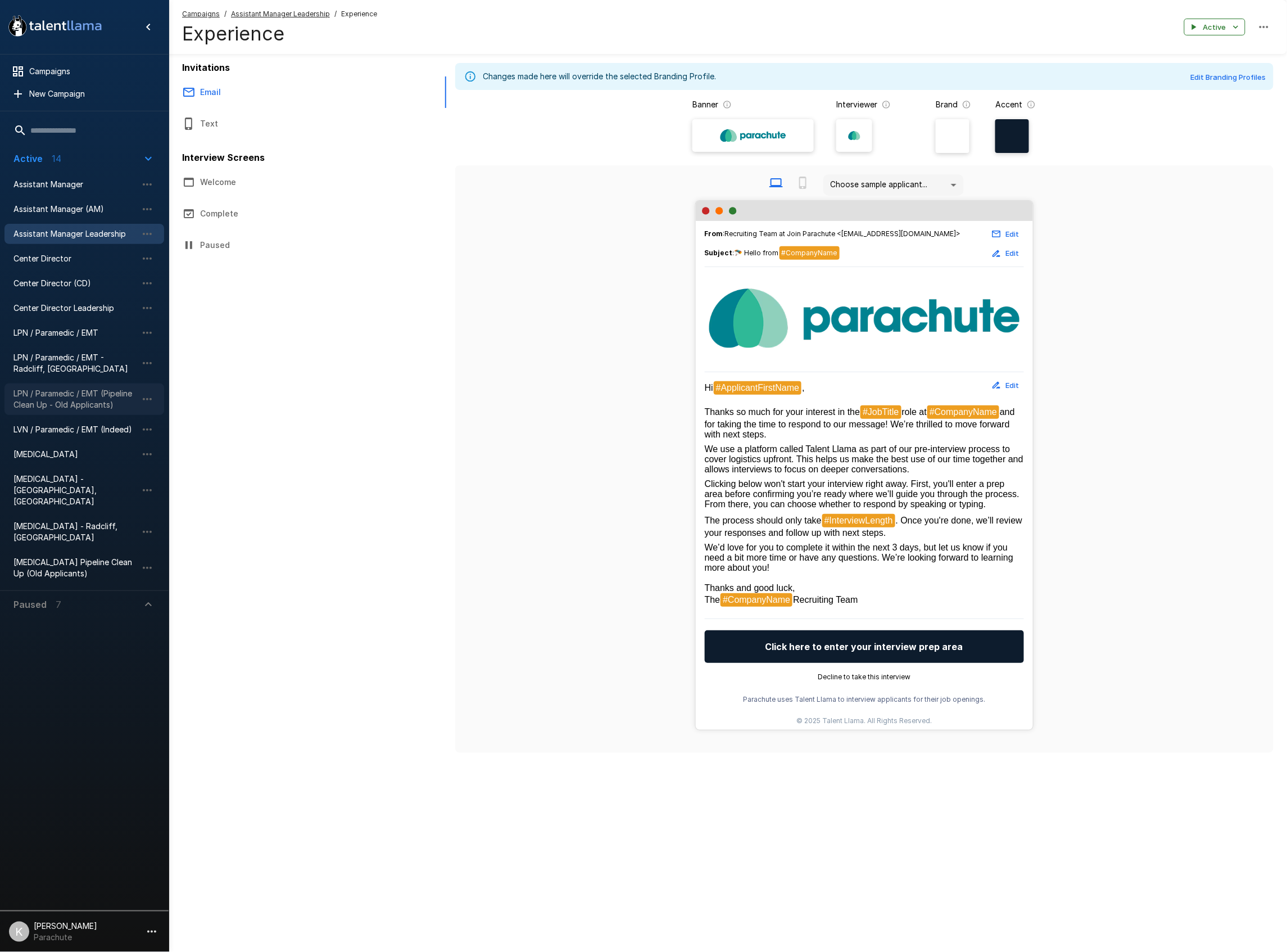
click at [88, 400] on span "LPN / Paramedic / EMT (Pipeline Clean Up - Old Applicants)" at bounding box center [75, 399] width 123 height 22
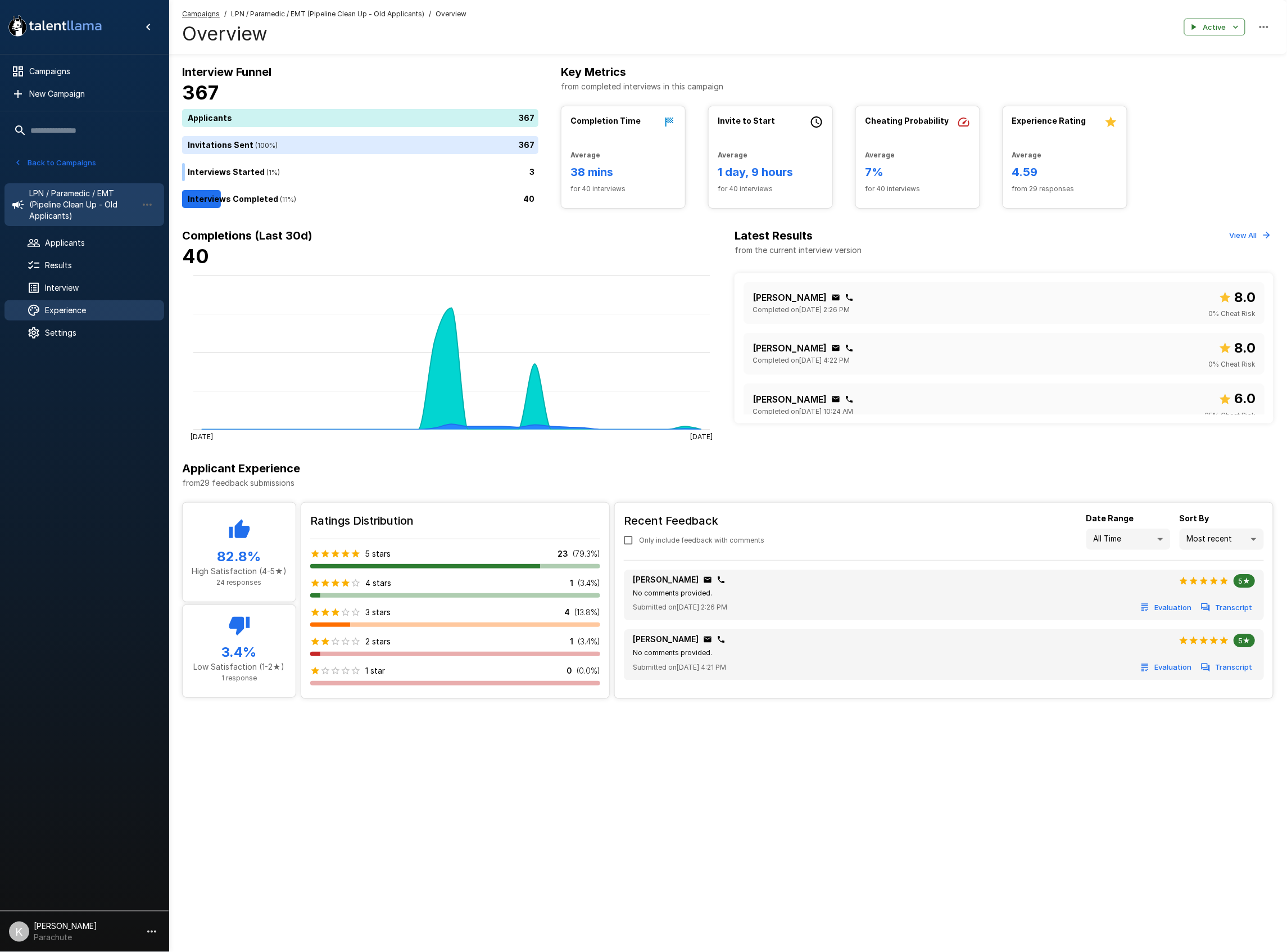
click at [64, 307] on span "Experience" at bounding box center [100, 310] width 110 height 11
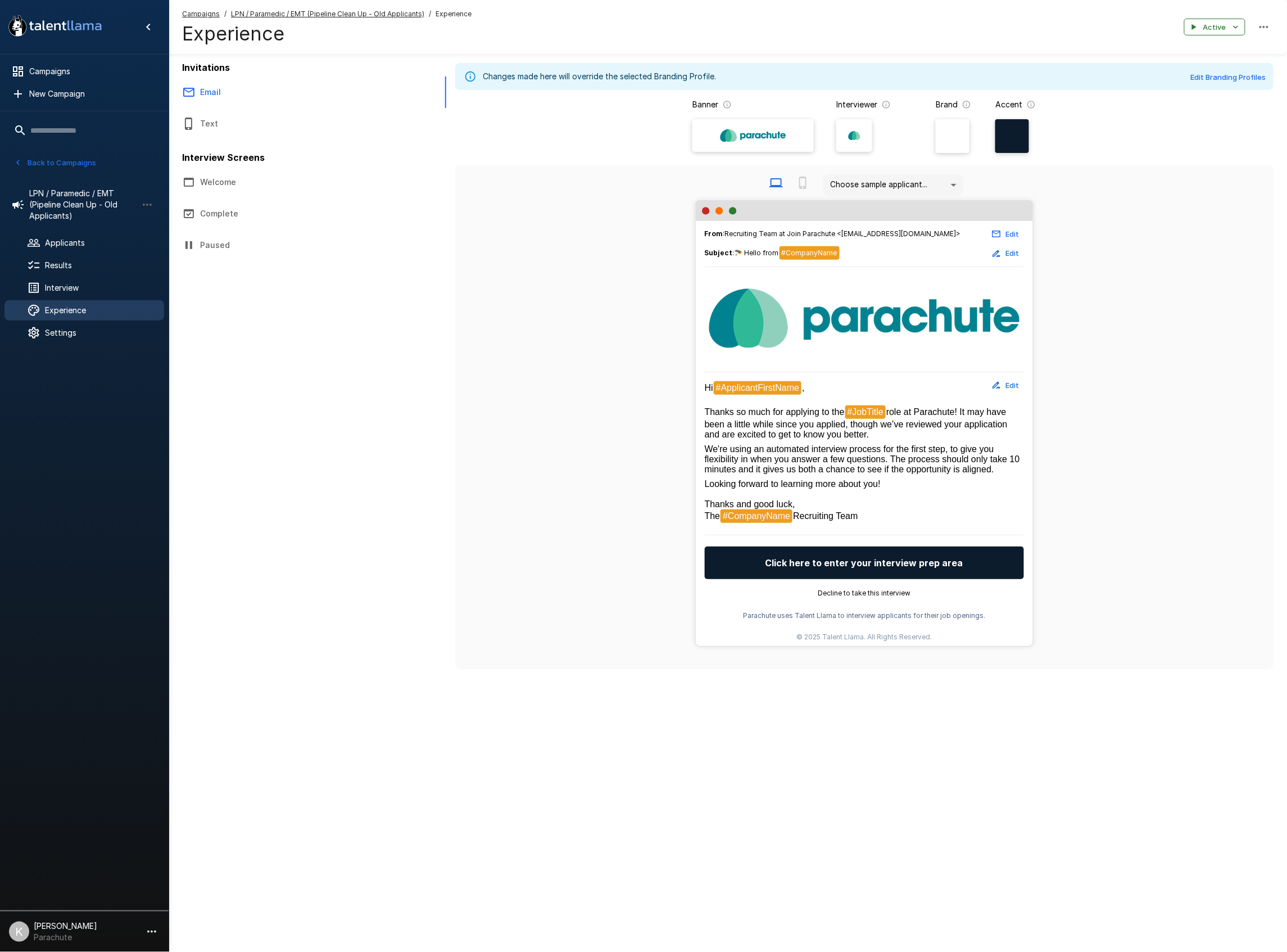
click at [919, 504] on p "Looking forward to learning more about you! Thanks and good luck, The #CompanyN…" at bounding box center [864, 501] width 319 height 45
click at [748, 457] on span "We're using an automated interview process for the first step, to give you flex…" at bounding box center [863, 459] width 317 height 30
drag, startPoint x: 754, startPoint y: 416, endPoint x: 752, endPoint y: 446, distance: 30.1
click at [752, 446] on div "Hi #ApplicantFirstName , Thanks so much for applying to the #JobTitle role at P…" at bounding box center [864, 452] width 319 height 142
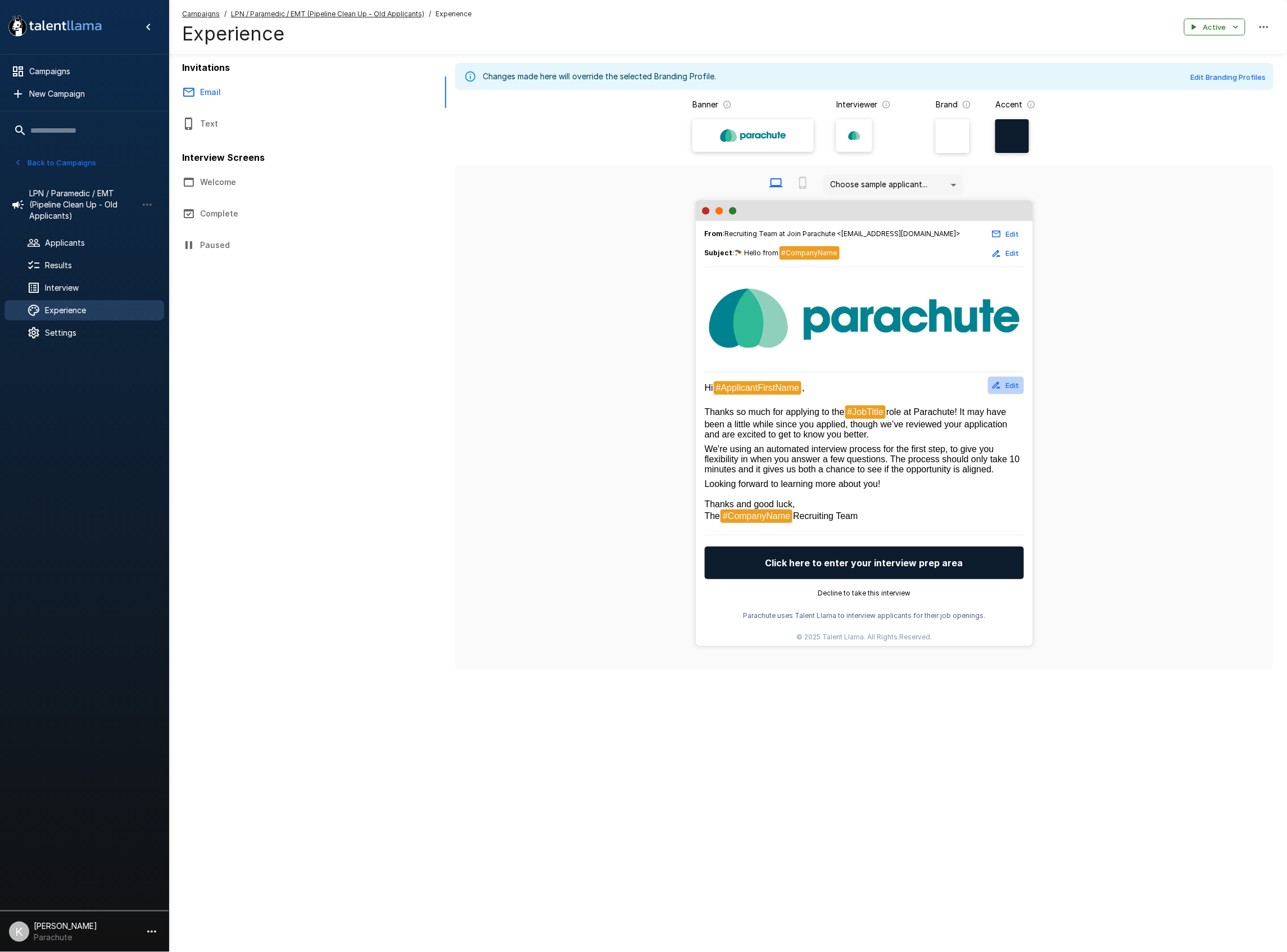
click at [1016, 391] on button "Edit" at bounding box center [1006, 385] width 36 height 17
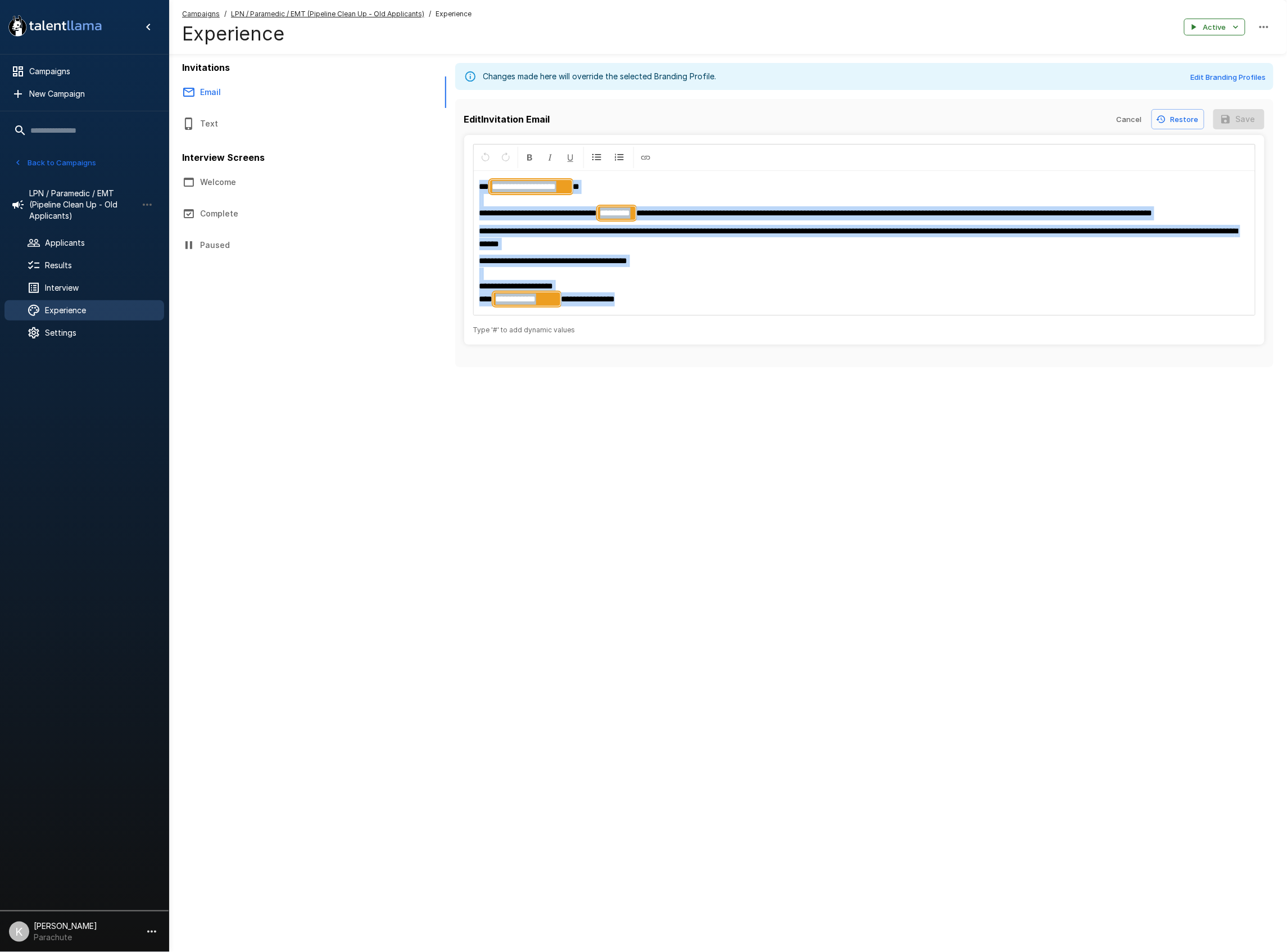
drag, startPoint x: 479, startPoint y: 189, endPoint x: 722, endPoint y: 310, distance: 271.5
click at [722, 310] on div "**********" at bounding box center [865, 243] width 782 height 143
copy div "**********"
click at [62, 162] on button "Back to Campaigns" at bounding box center [55, 162] width 88 height 17
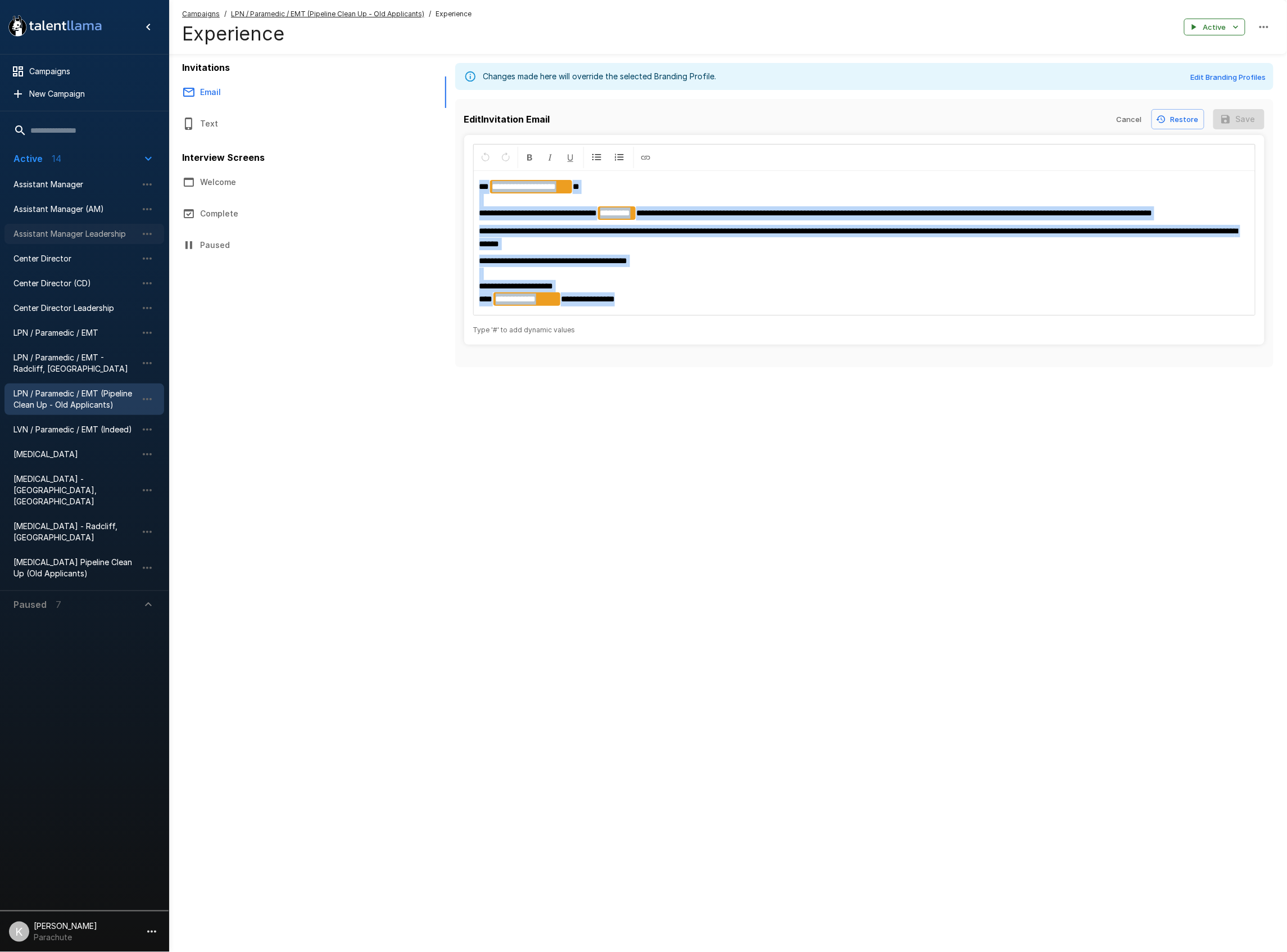
click at [61, 230] on span "Assistant Manager Leadership" at bounding box center [75, 234] width 123 height 11
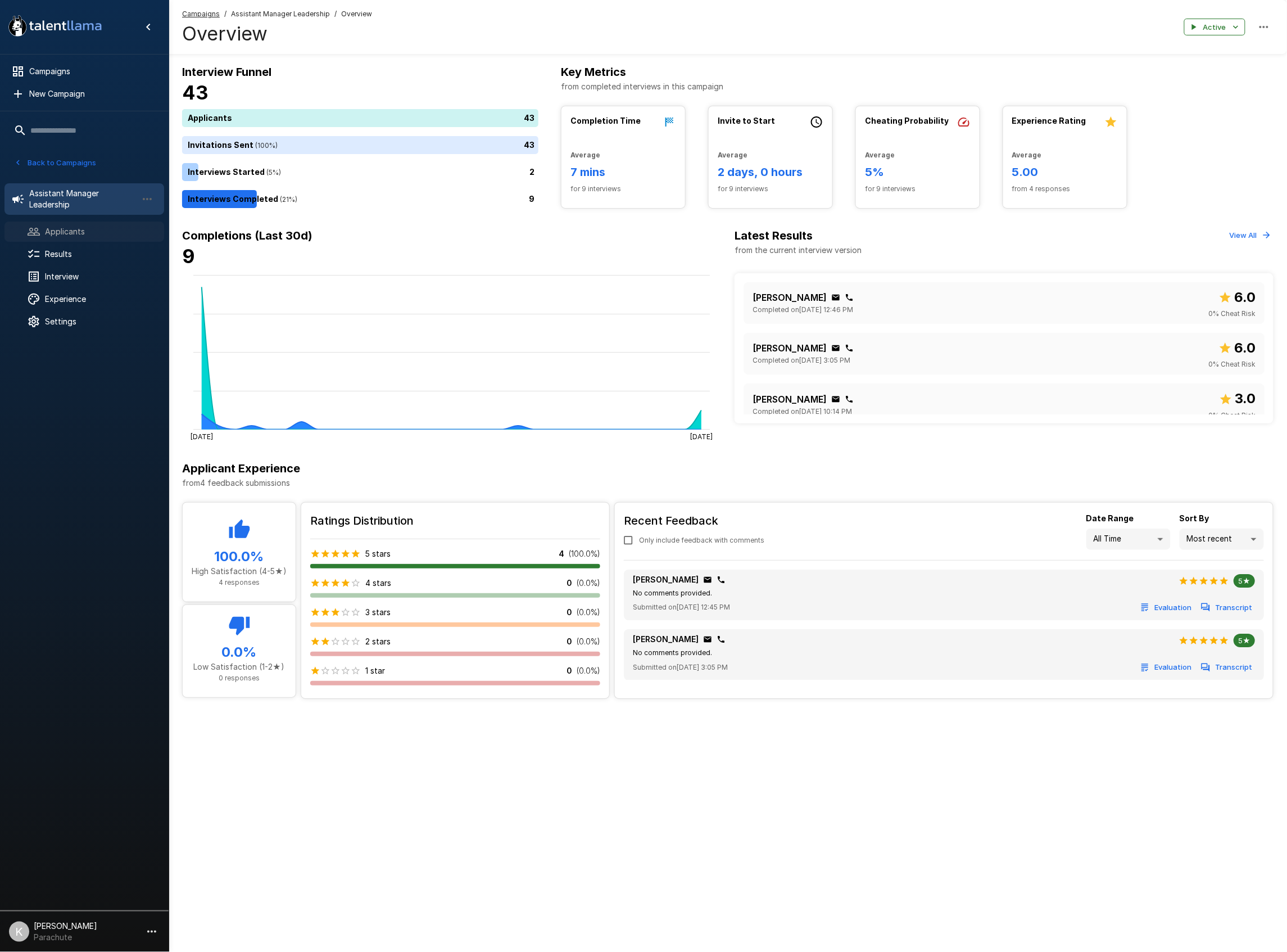
click at [72, 230] on span "Applicants" at bounding box center [100, 231] width 110 height 11
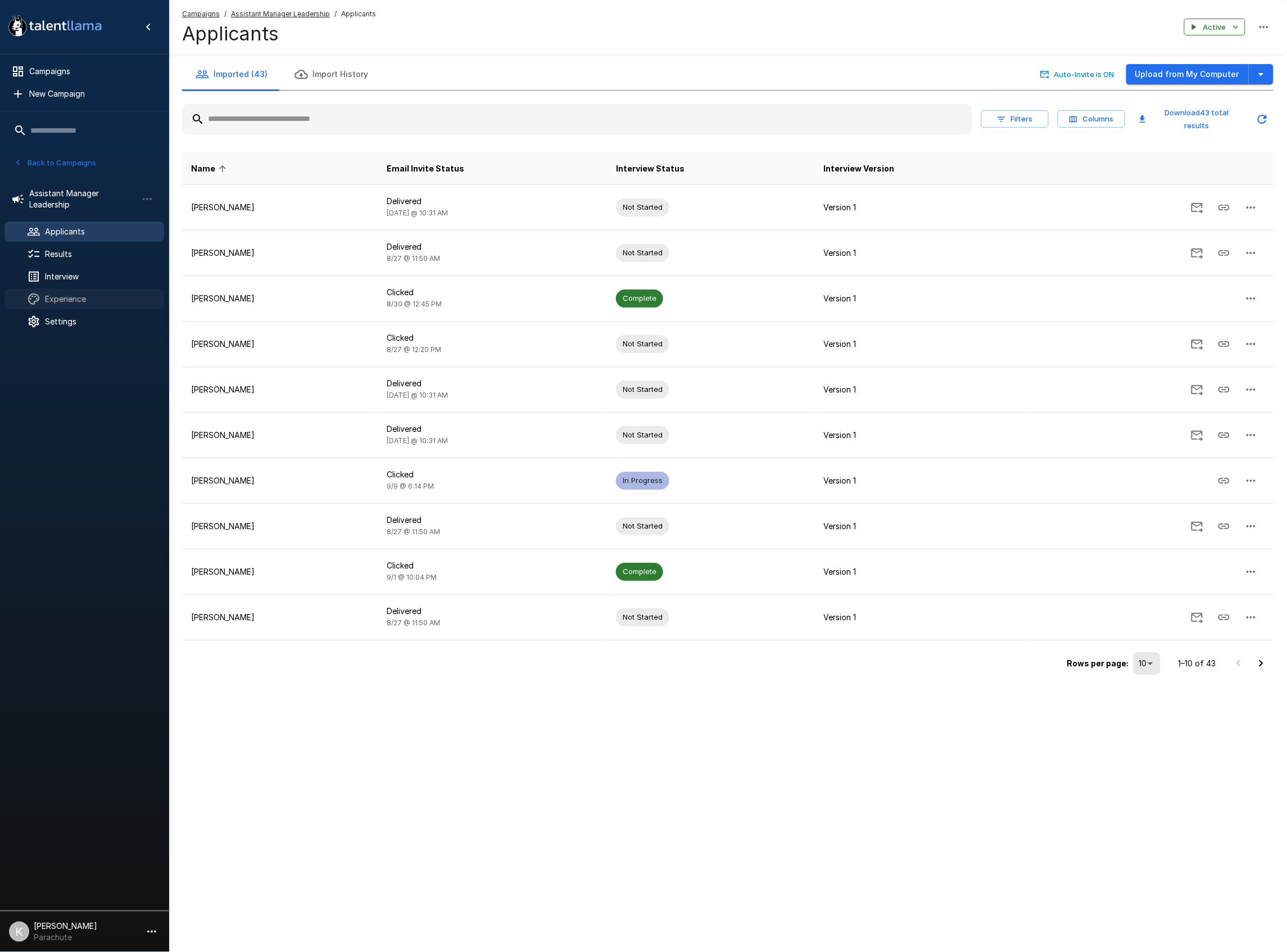
click at [75, 291] on div "Experience" at bounding box center [84, 299] width 160 height 20
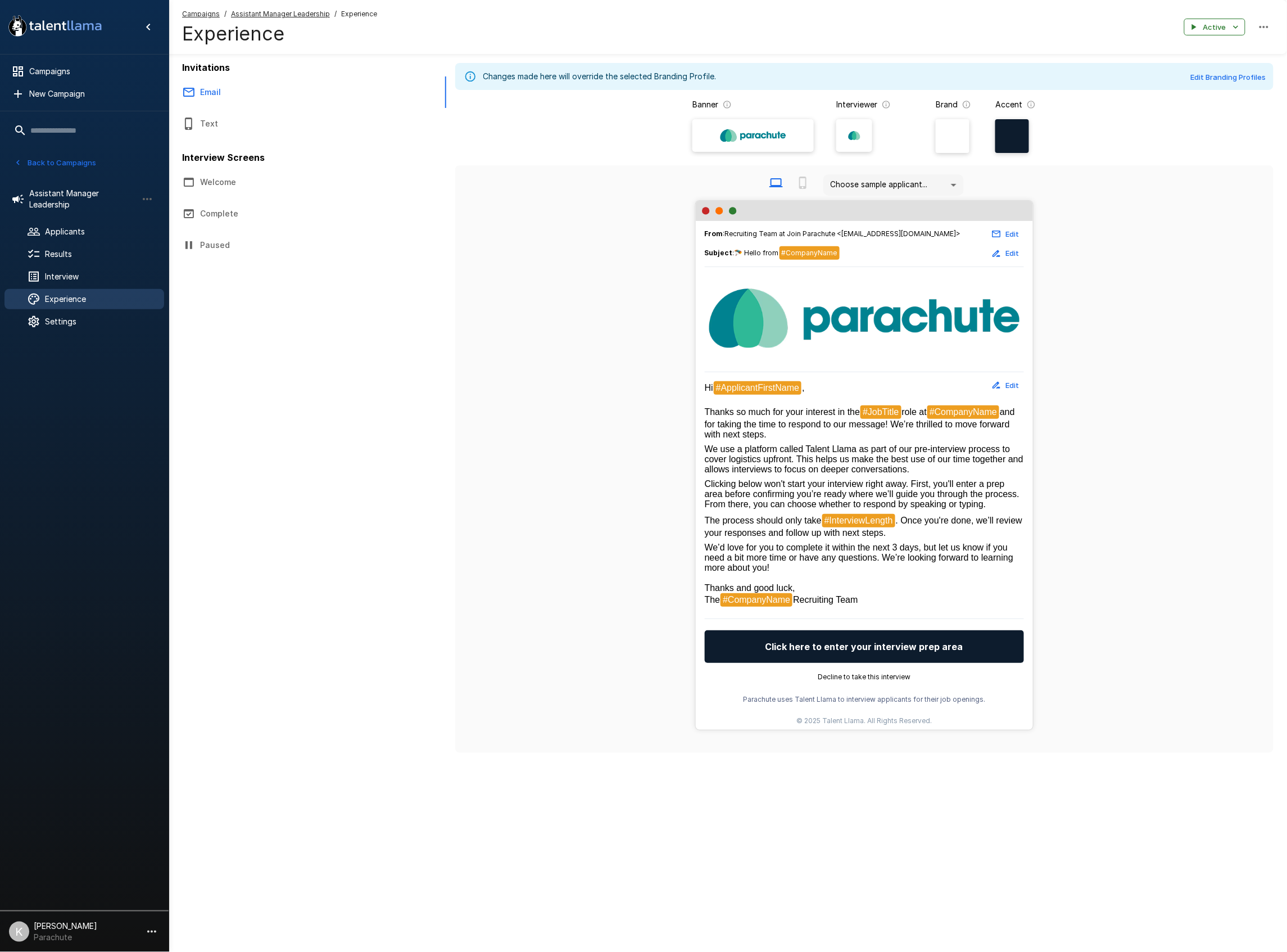
click at [1010, 387] on button "Edit" at bounding box center [1006, 385] width 36 height 17
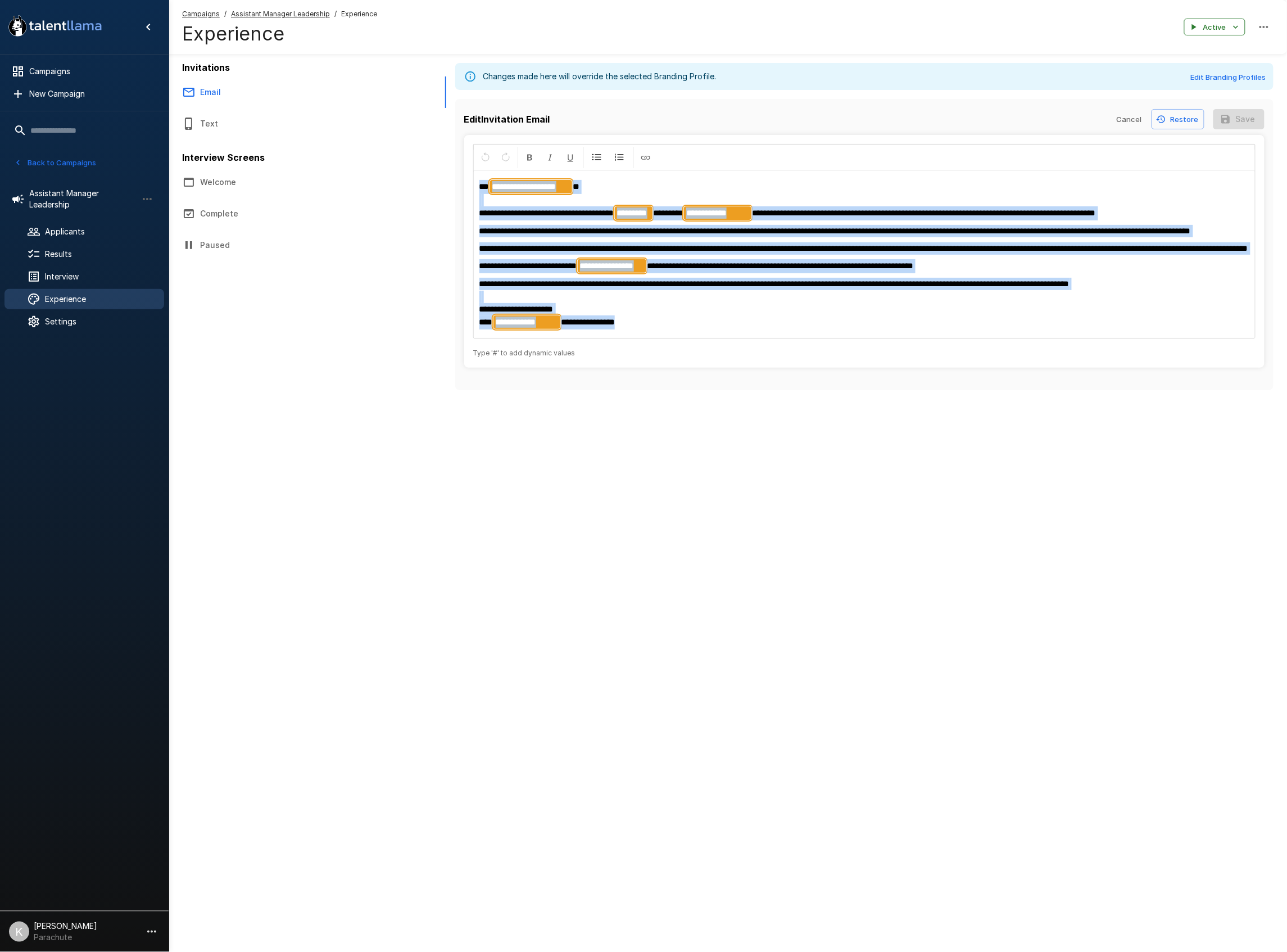
drag, startPoint x: 480, startPoint y: 186, endPoint x: 738, endPoint y: 366, distance: 314.6
click at [738, 366] on div "**********" at bounding box center [865, 251] width 801 height 233
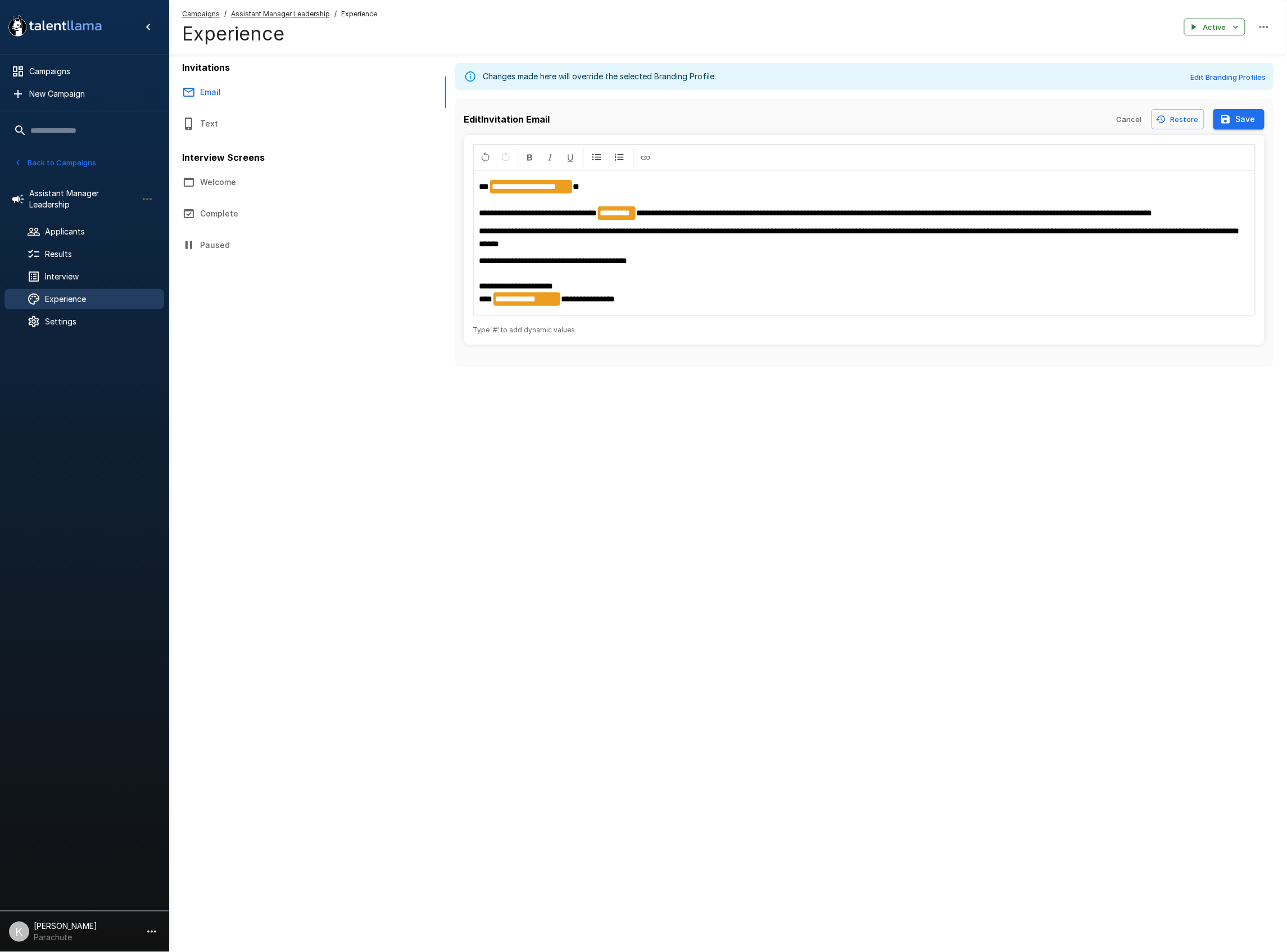
click at [1045, 233] on span "**********" at bounding box center [858, 237] width 759 height 21
click at [1064, 316] on li "InterviewLength" at bounding box center [1093, 315] width 113 height 18
click at [1138, 235] on span "**********" at bounding box center [865, 238] width 772 height 22
click at [1253, 118] on button "Save" at bounding box center [1239, 119] width 51 height 21
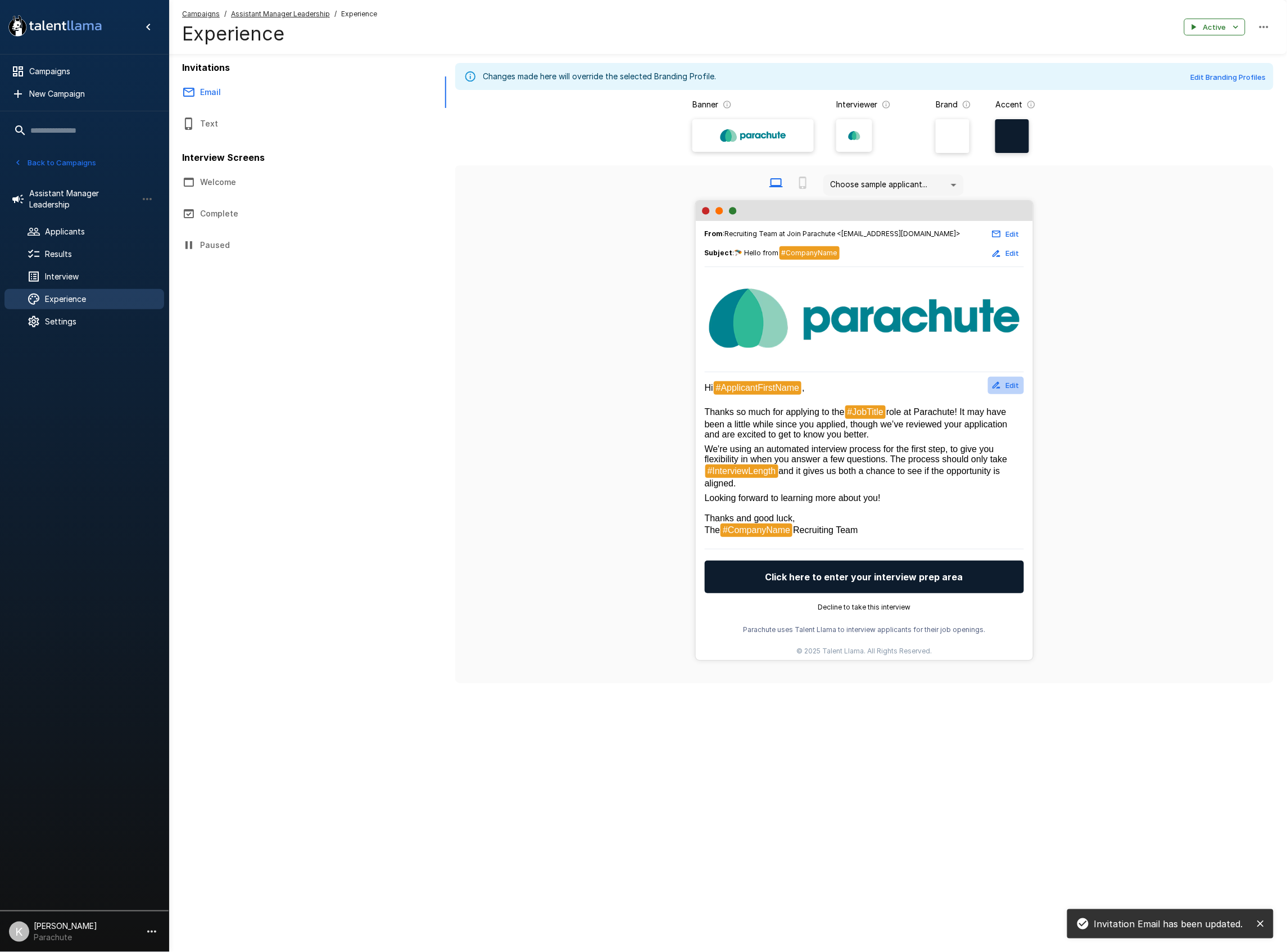
click at [1006, 387] on button "Edit" at bounding box center [1006, 385] width 36 height 17
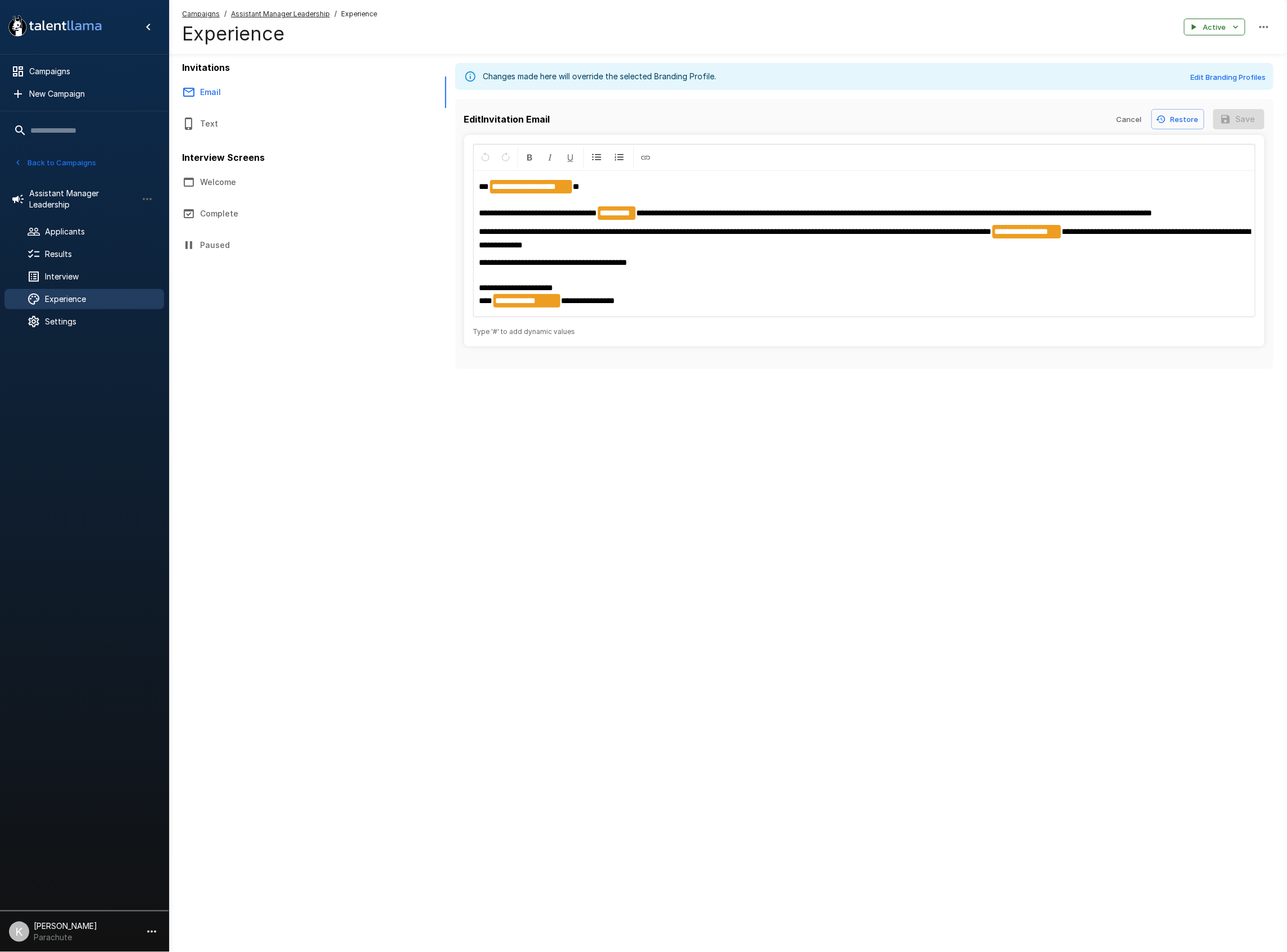
click at [903, 214] on span "**********" at bounding box center [894, 212] width 516 height 8
drag, startPoint x: 903, startPoint y: 214, endPoint x: 928, endPoint y: 216, distance: 25.1
click at [928, 216] on span "**********" at bounding box center [894, 212] width 516 height 8
click at [1240, 120] on button "Save" at bounding box center [1239, 119] width 51 height 21
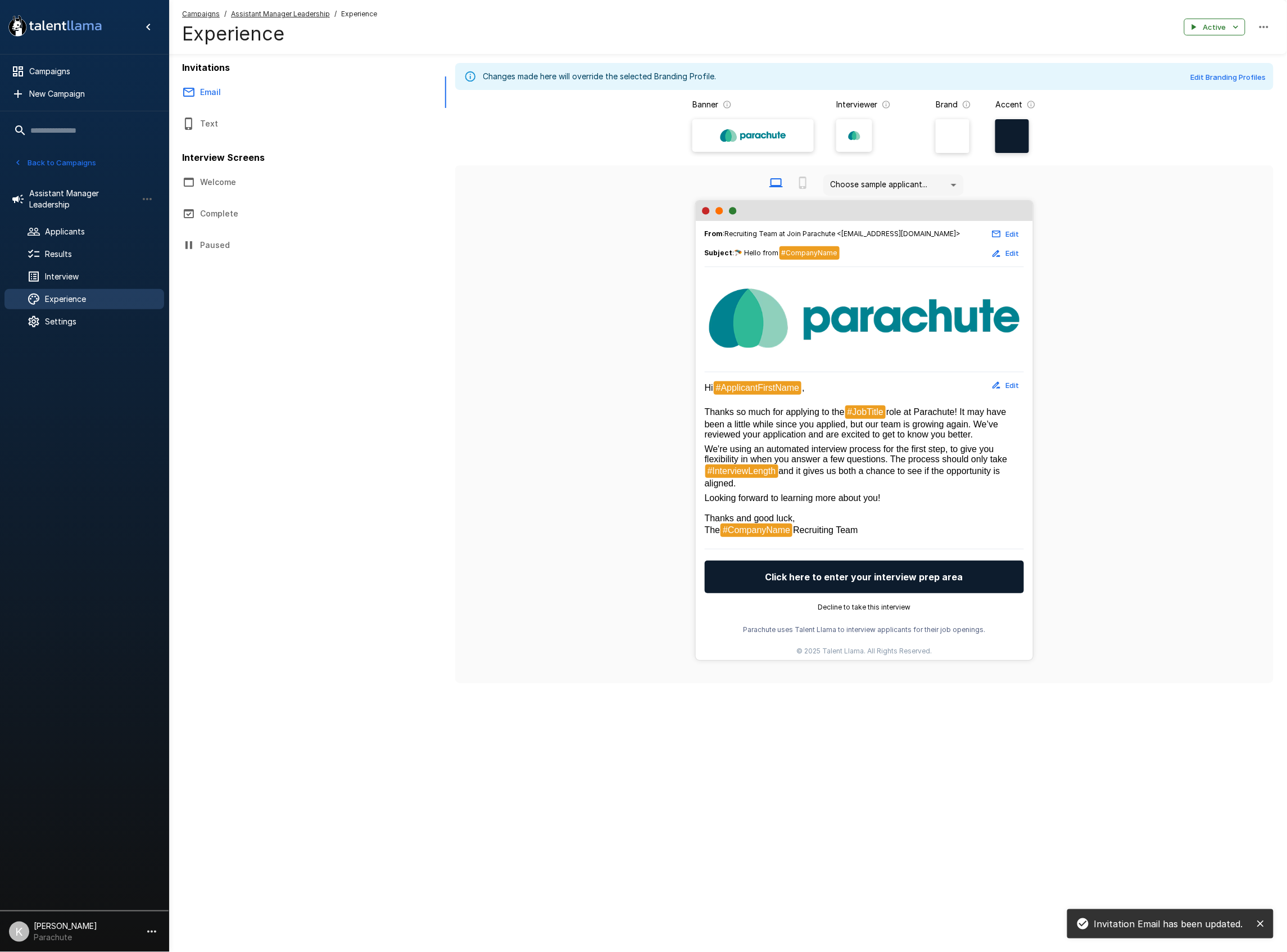
click at [549, 143] on div "Banner Interviewer Brand Accent" at bounding box center [865, 130] width 819 height 62
click at [70, 230] on span "Applicants" at bounding box center [100, 231] width 110 height 11
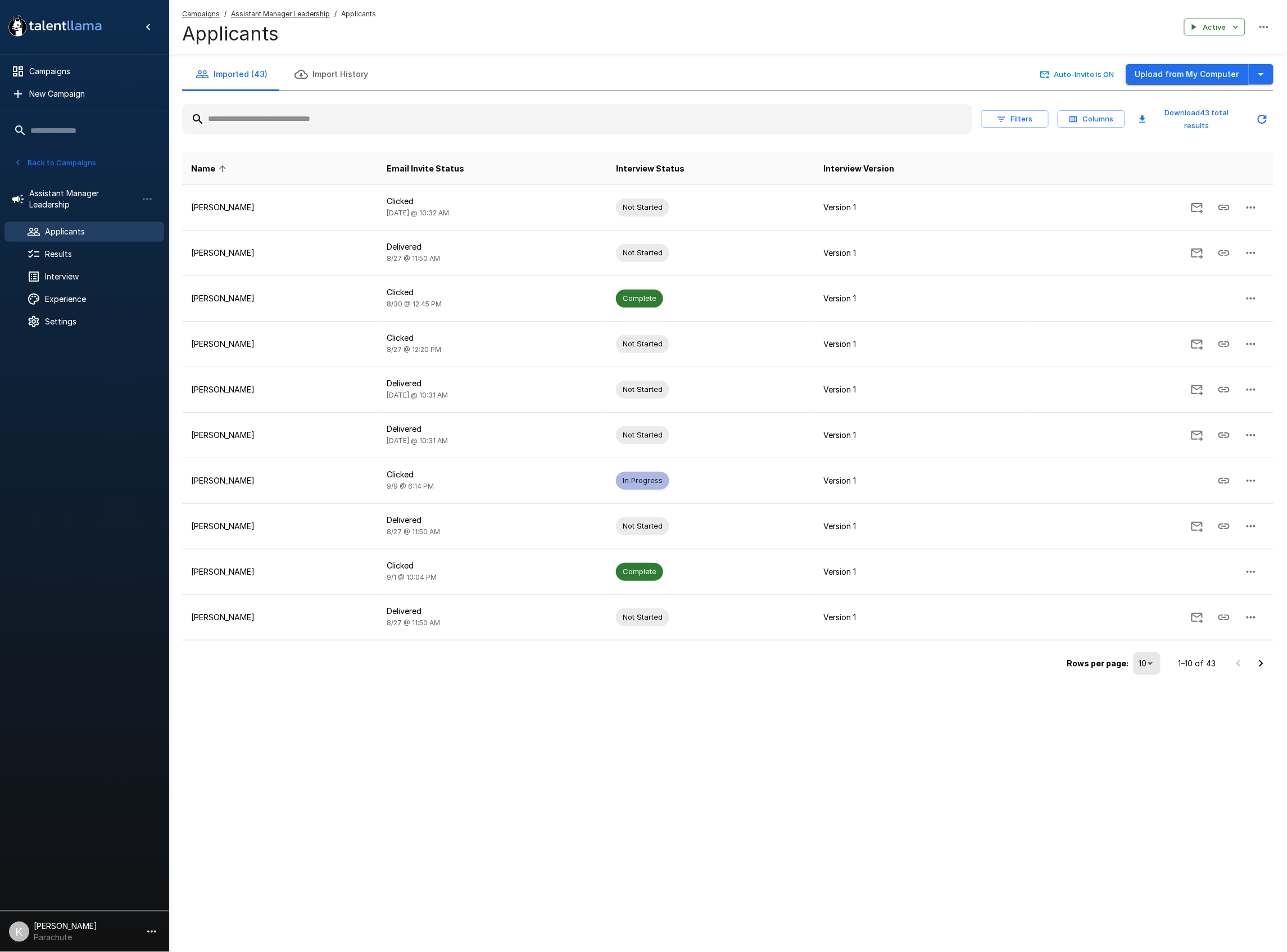
click at [1183, 76] on button "Upload from My Computer" at bounding box center [1187, 74] width 123 height 21
click at [1174, 70] on button "Upload from My Computer" at bounding box center [1187, 74] width 123 height 21
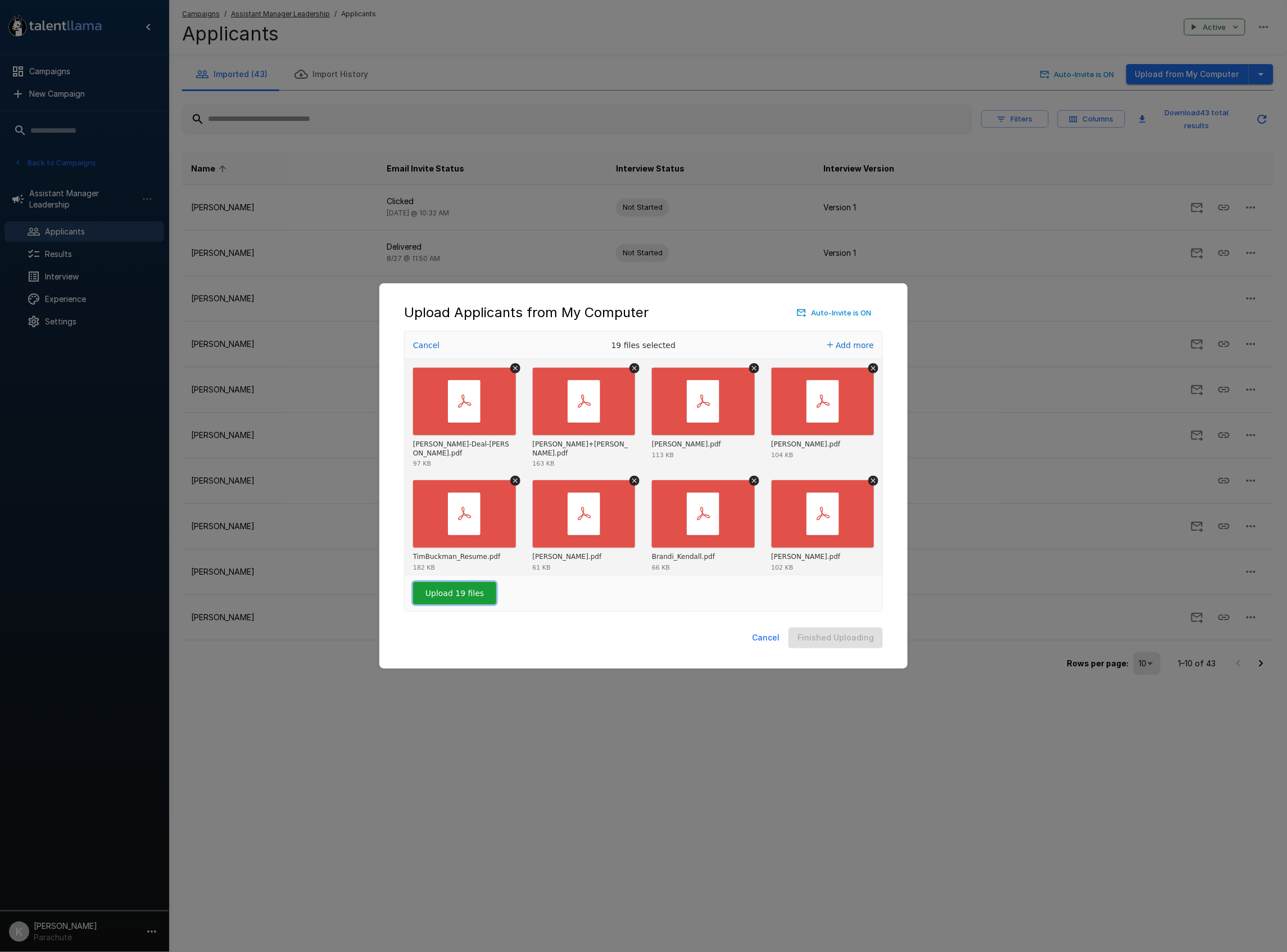
click at [444, 597] on button "Upload 19 files" at bounding box center [455, 593] width 83 height 22
click at [823, 634] on button "Finished Uploading" at bounding box center [836, 637] width 95 height 21
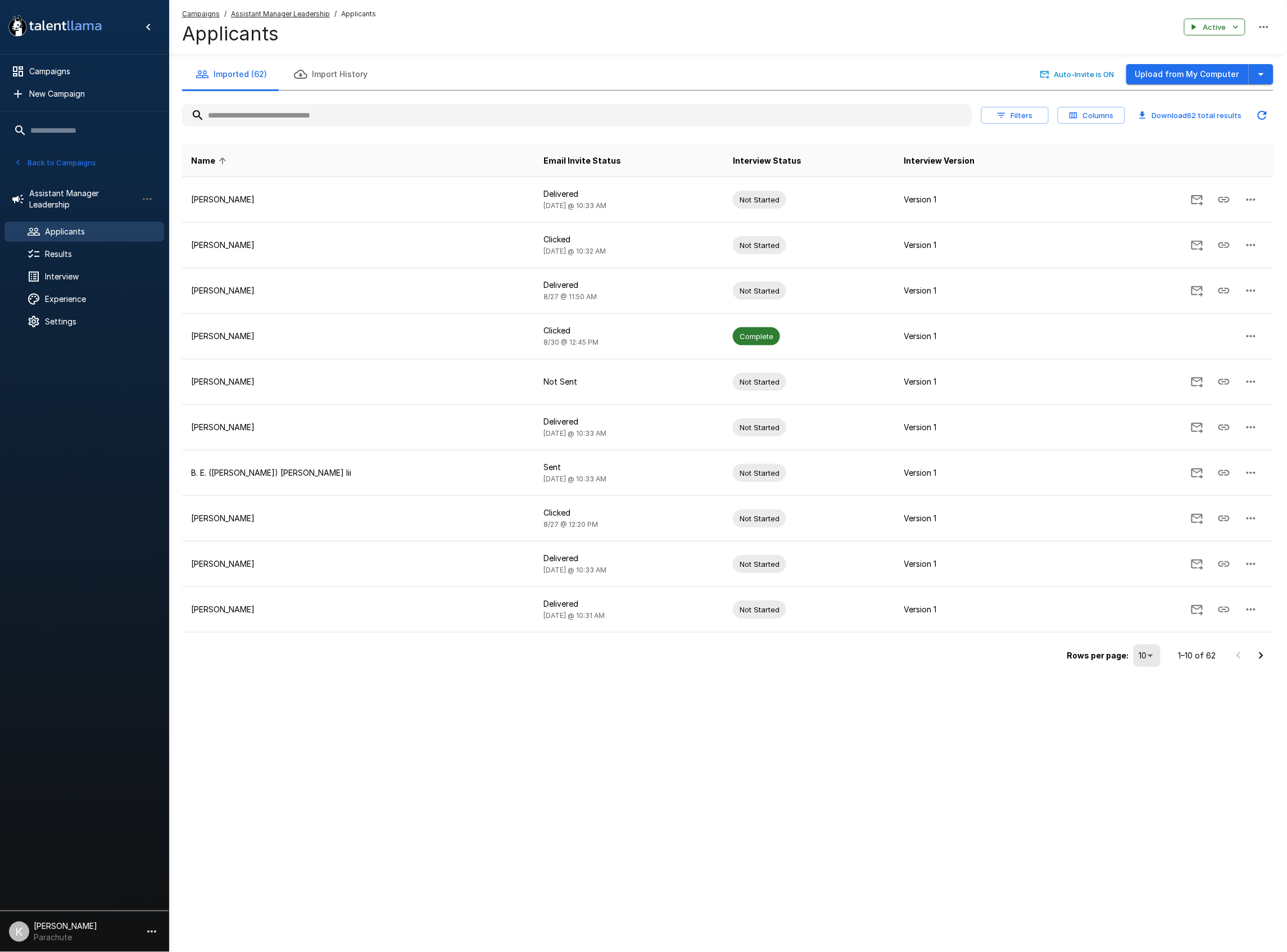
click at [1007, 119] on button "Filters" at bounding box center [1015, 115] width 67 height 17
click at [1001, 117] on icon "button" at bounding box center [1001, 115] width 10 height 10
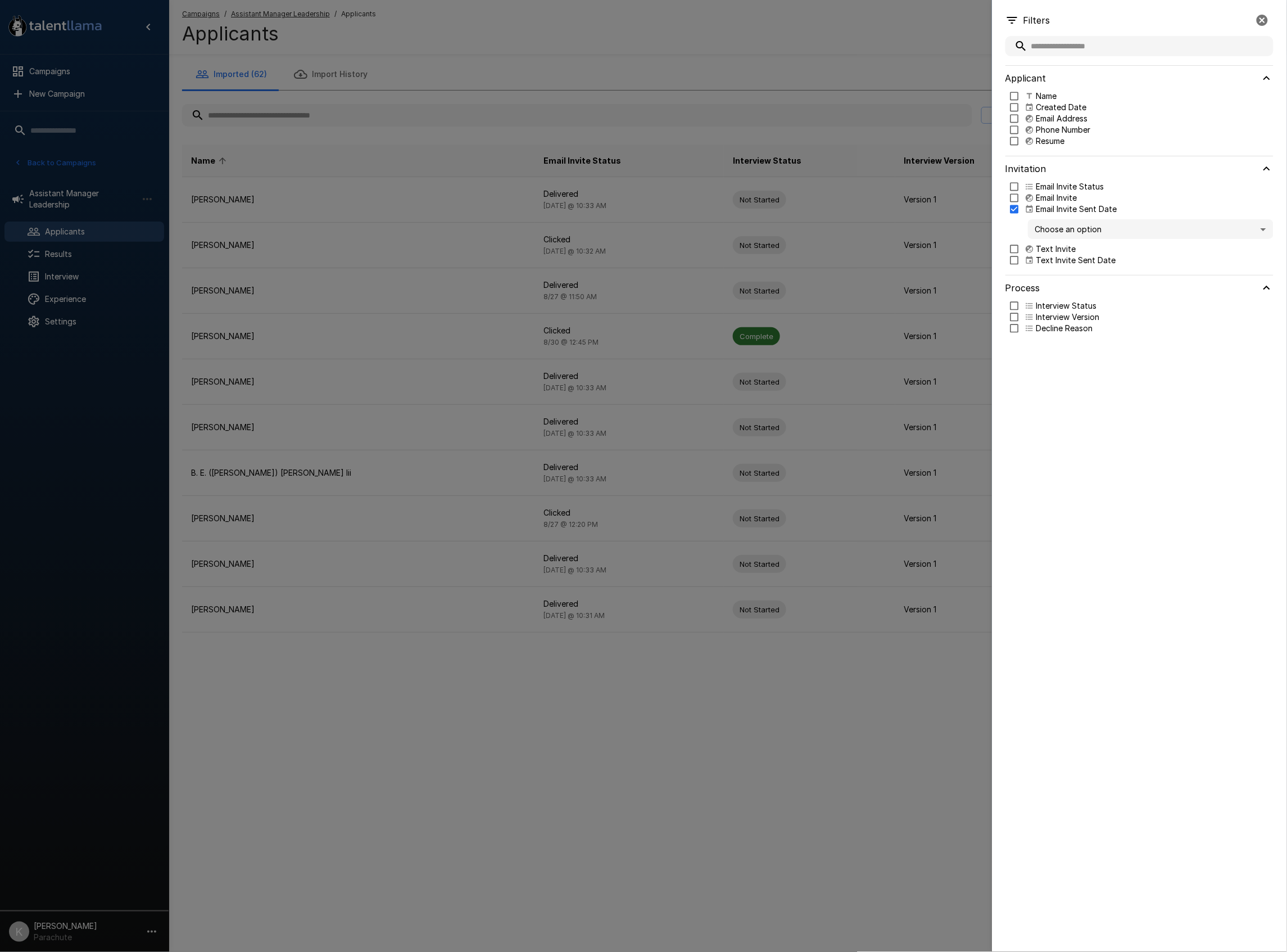
click at [1088, 235] on body ".st0{fill:#FFFFFF;} .st1{fill:#76a4ed;} Campaigns New Campaign Active 14 Assist…" at bounding box center [644, 476] width 1287 height 952
click at [1078, 259] on span "Past day" at bounding box center [1152, 261] width 228 height 12
type input "*"
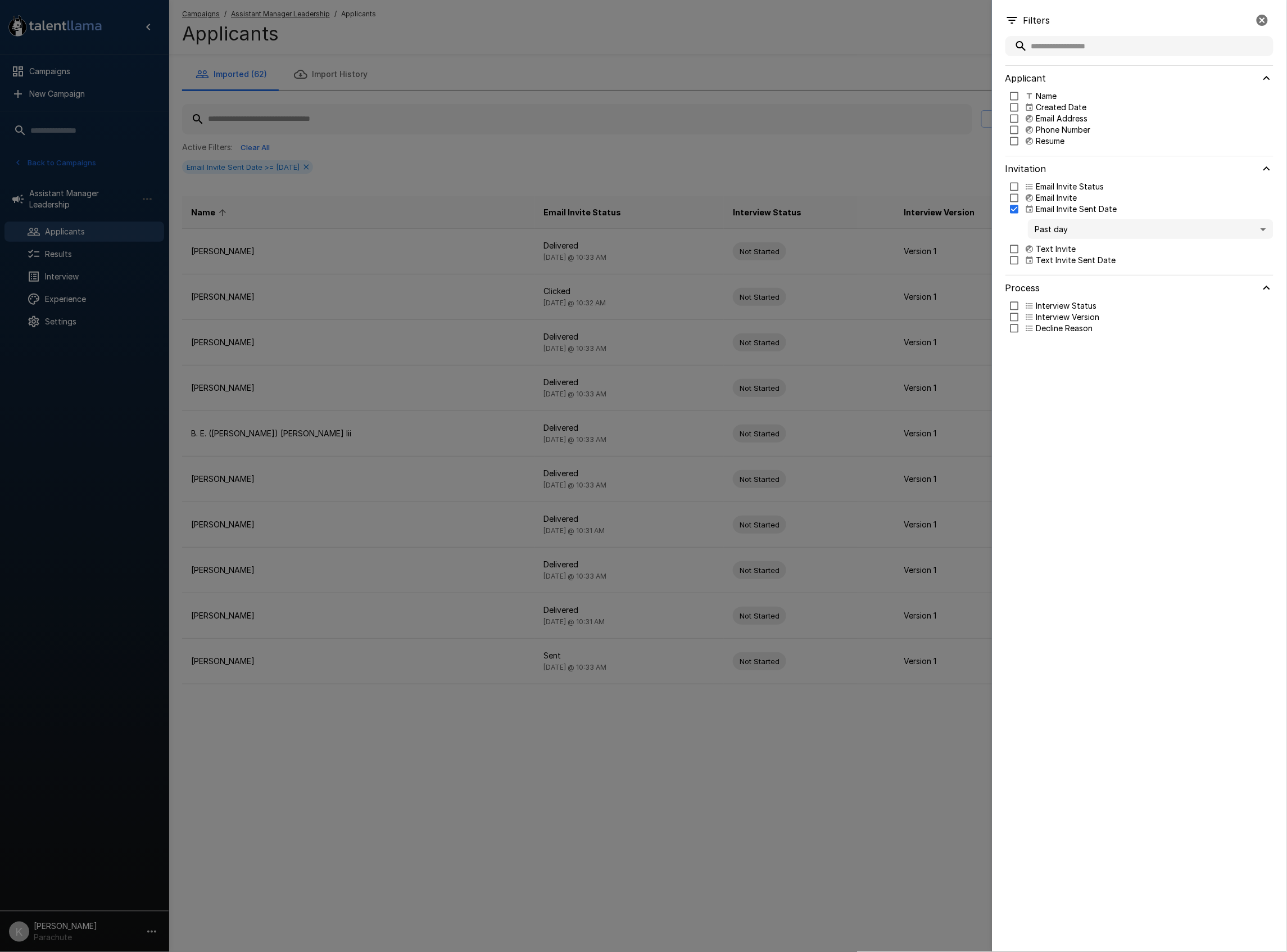
click at [816, 156] on div at bounding box center [644, 476] width 1287 height 952
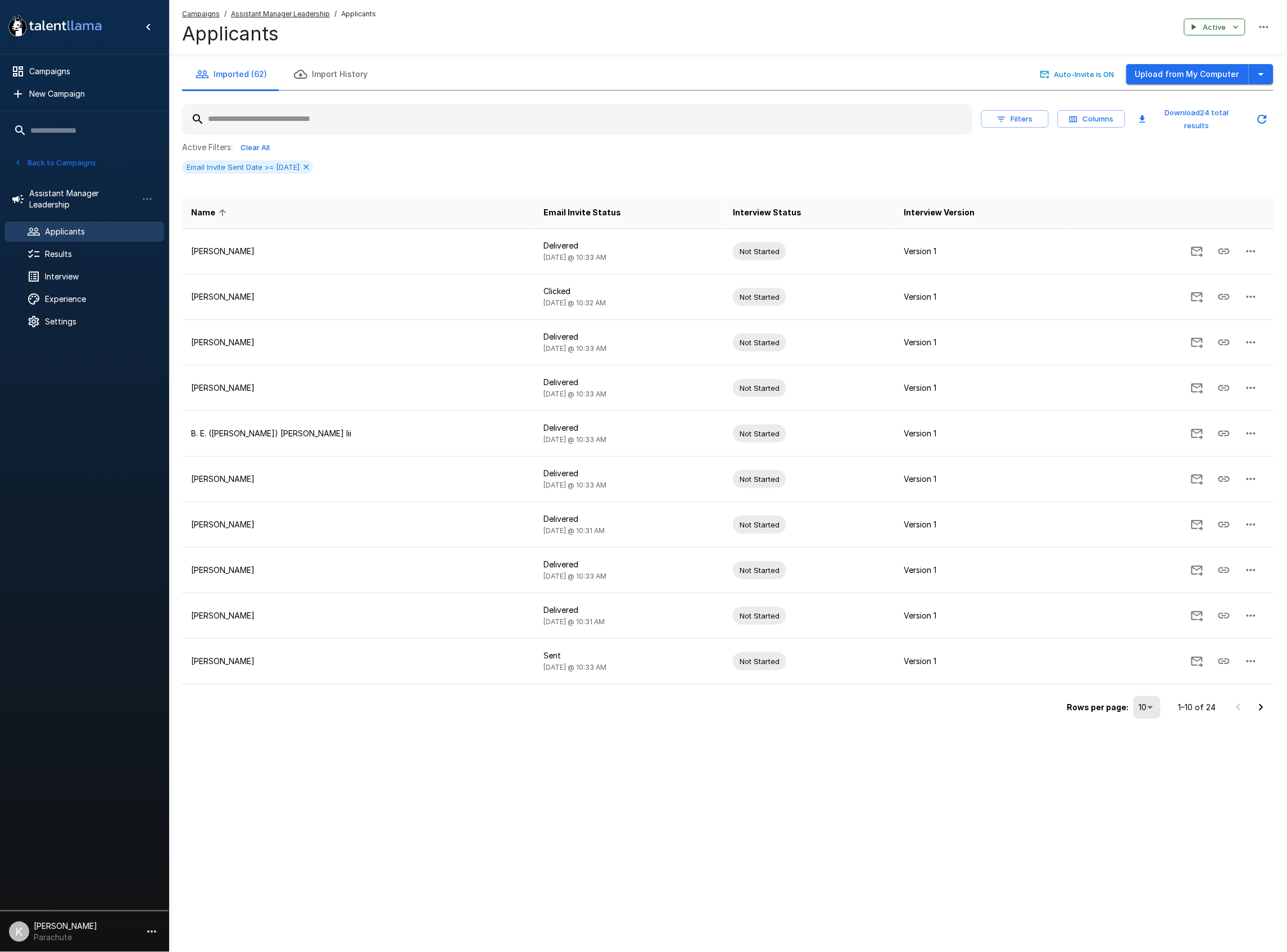
click at [1257, 701] on icon "Go to next page" at bounding box center [1261, 707] width 13 height 13
click at [1257, 701] on div ".st0{fill:#FFFFFF;} .st1{fill:#76a4ed;} Campaigns New Campaign Active 14 Assist…" at bounding box center [644, 476] width 1287 height 952
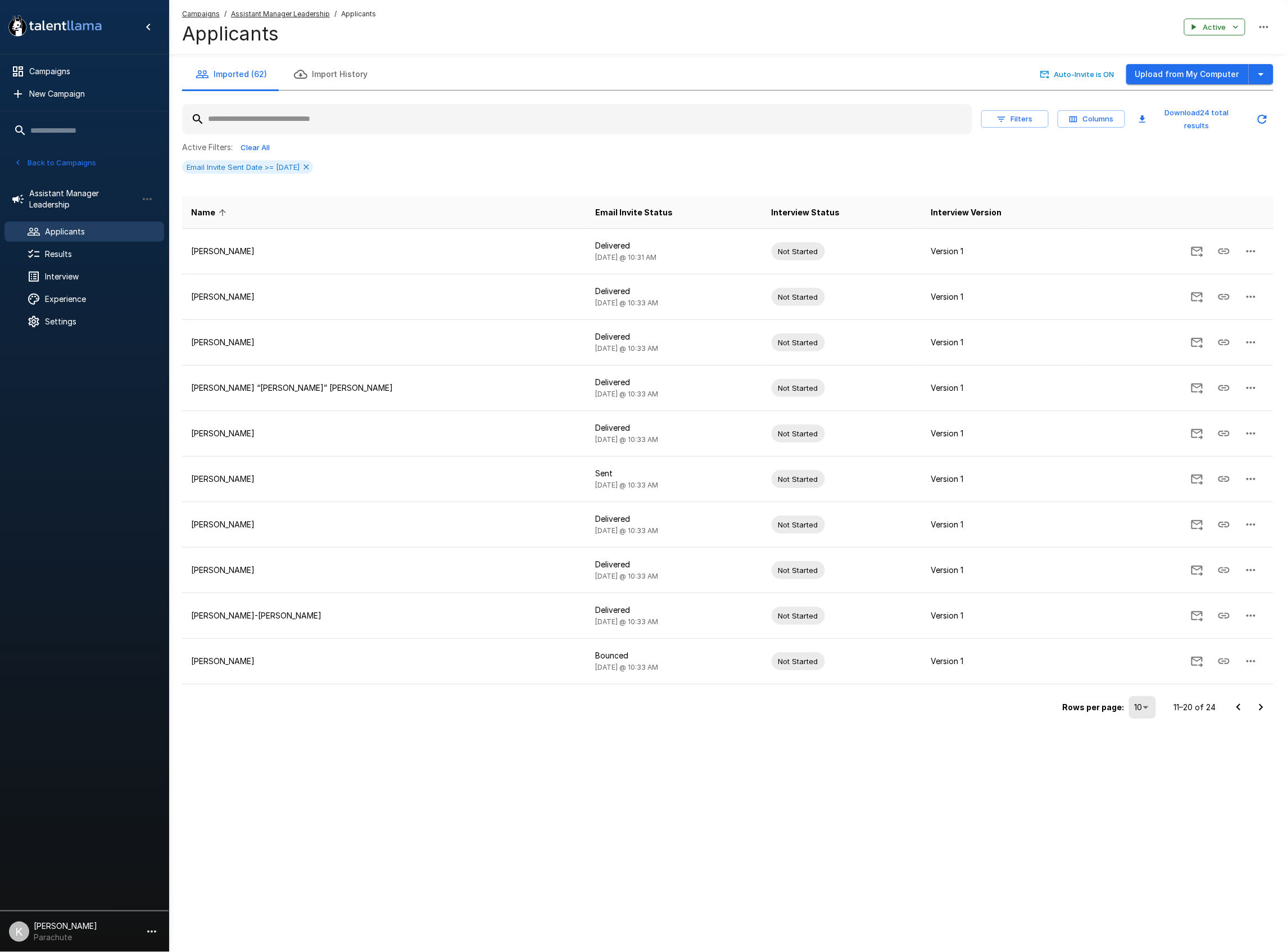
click at [1257, 701] on icon "Go to next page" at bounding box center [1261, 707] width 13 height 13
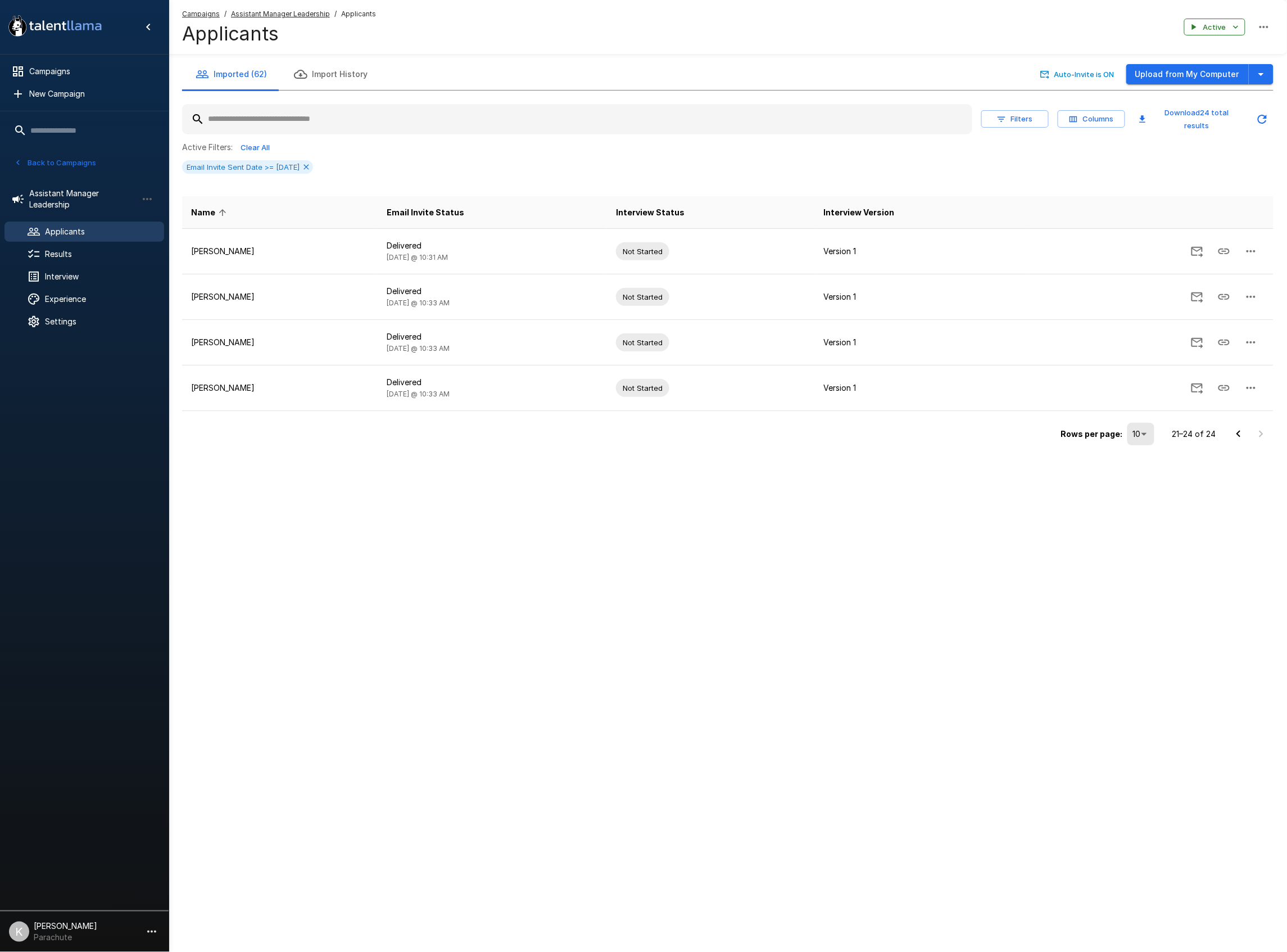
click at [783, 633] on div ".st0{fill:#FFFFFF;} .st1{fill:#76a4ed;} Campaigns New Campaign Active 14 Assist…" at bounding box center [644, 476] width 1287 height 952
click at [1237, 430] on icon "Go to previous page" at bounding box center [1239, 434] width 13 height 13
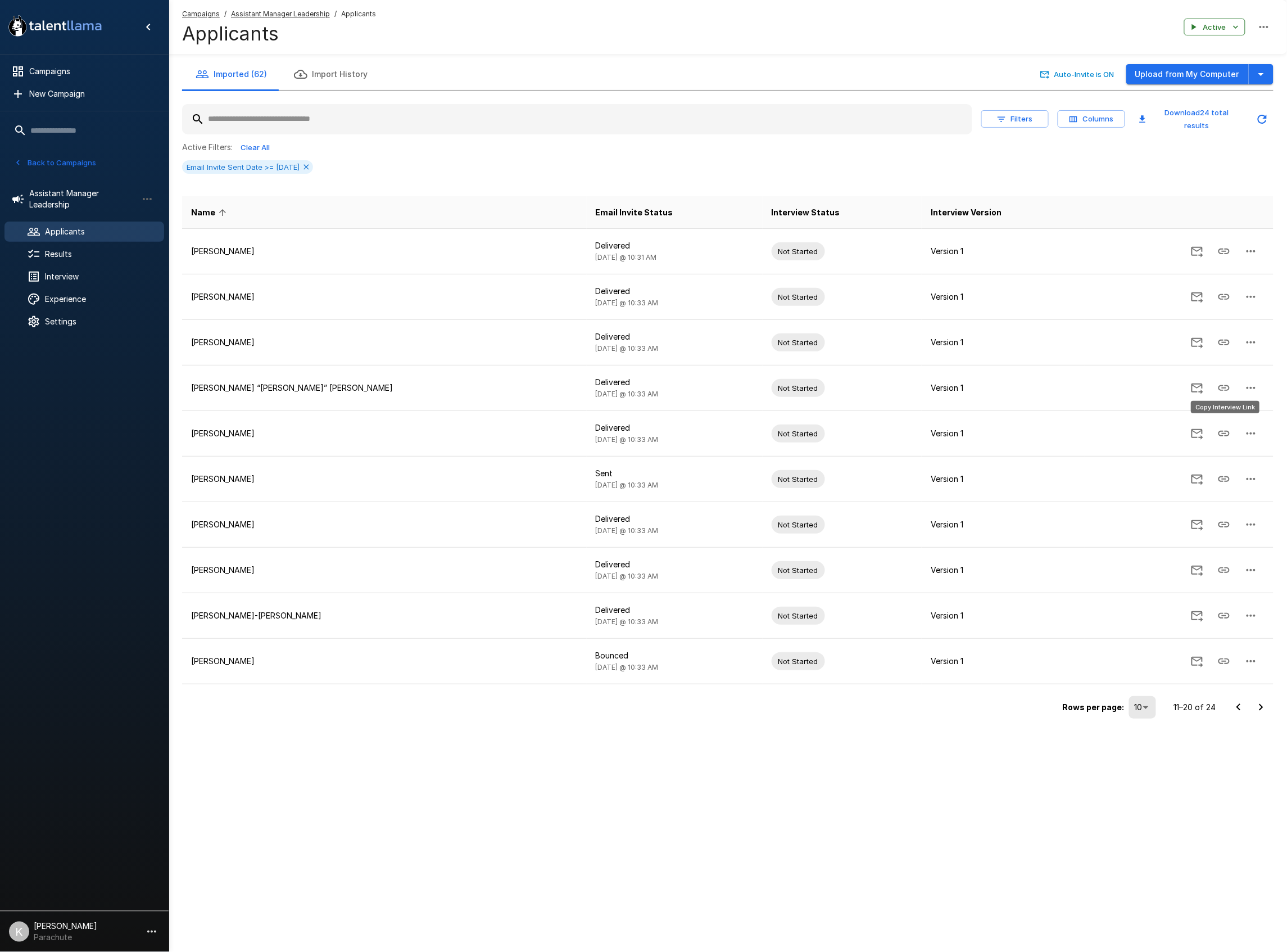
click at [1237, 430] on button "Copy Interview Link" at bounding box center [1224, 433] width 27 height 27
